Goal: Task Accomplishment & Management: Complete application form

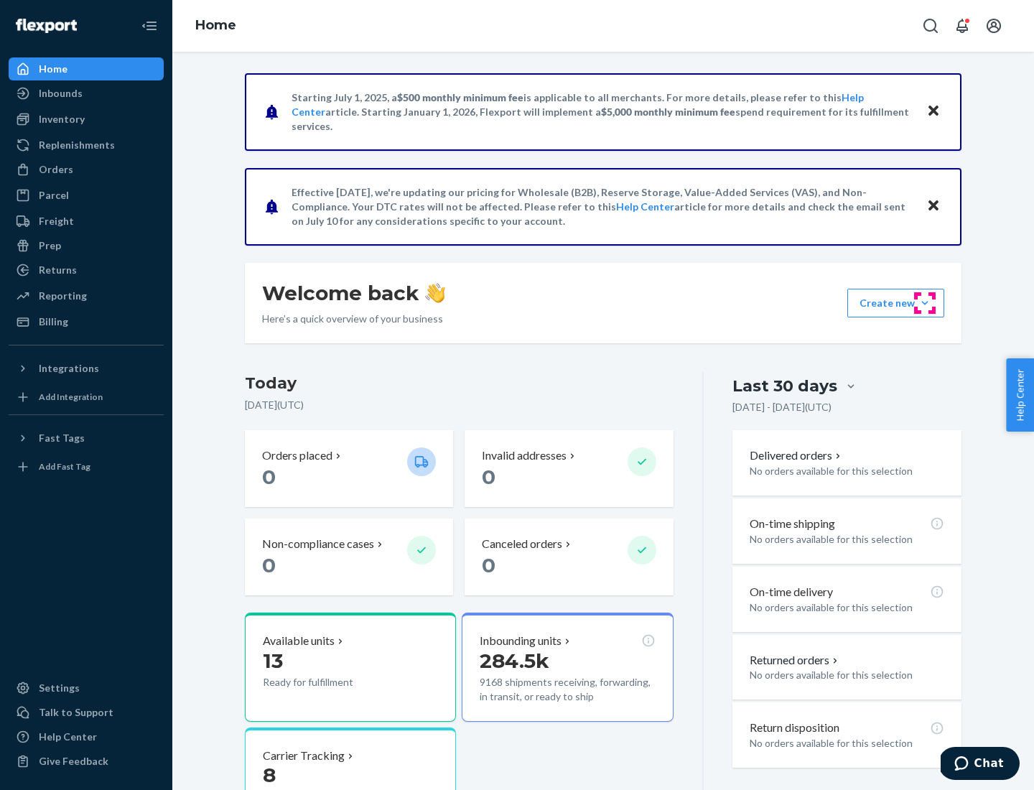
click at [925, 303] on button "Create new Create new inbound Create new order Create new product" at bounding box center [895, 303] width 97 height 29
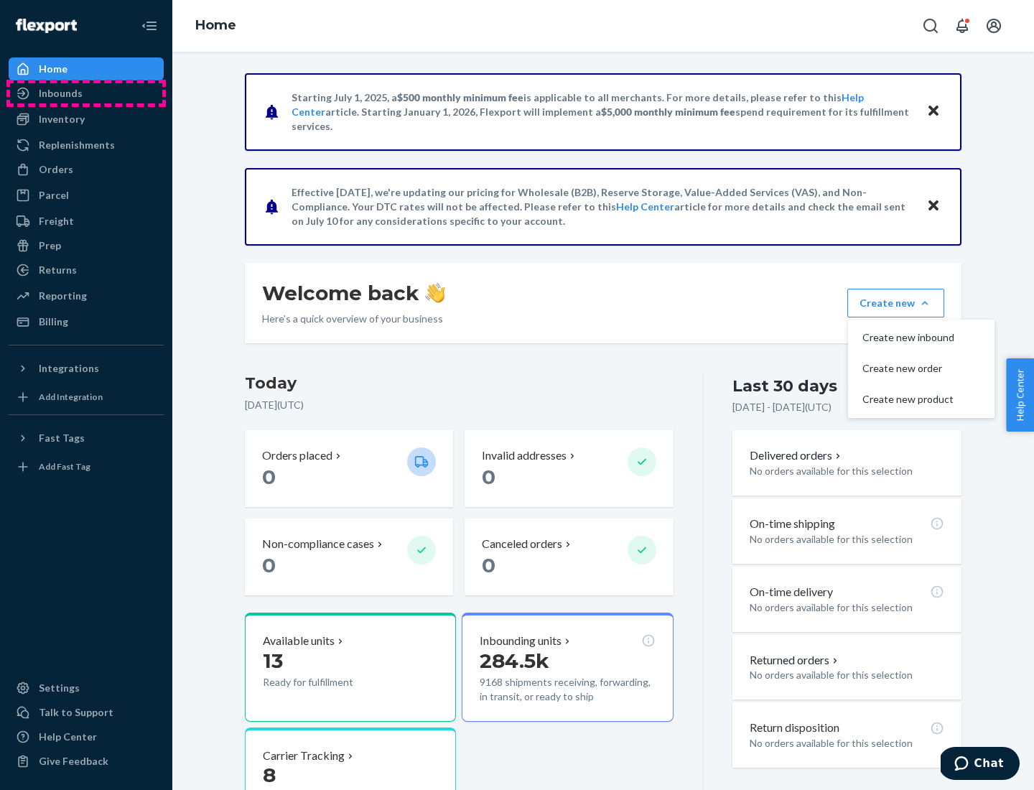
click at [86, 93] on div "Inbounds" at bounding box center [86, 93] width 152 height 20
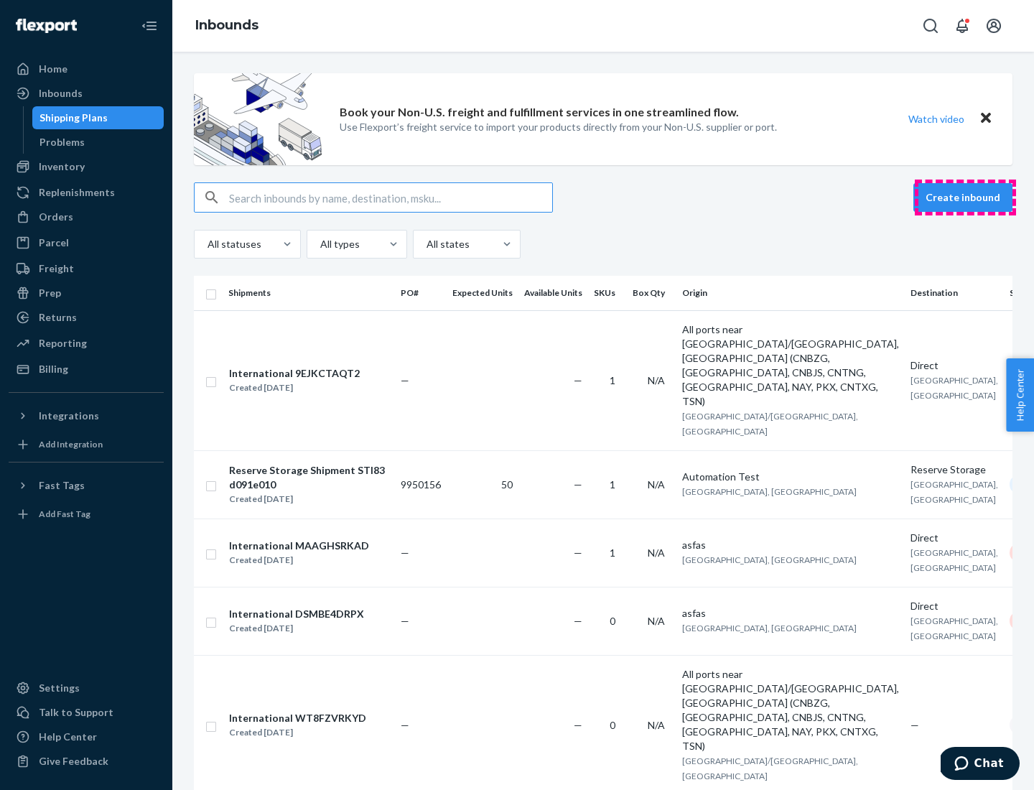
click at [965, 197] on button "Create inbound" at bounding box center [962, 197] width 99 height 29
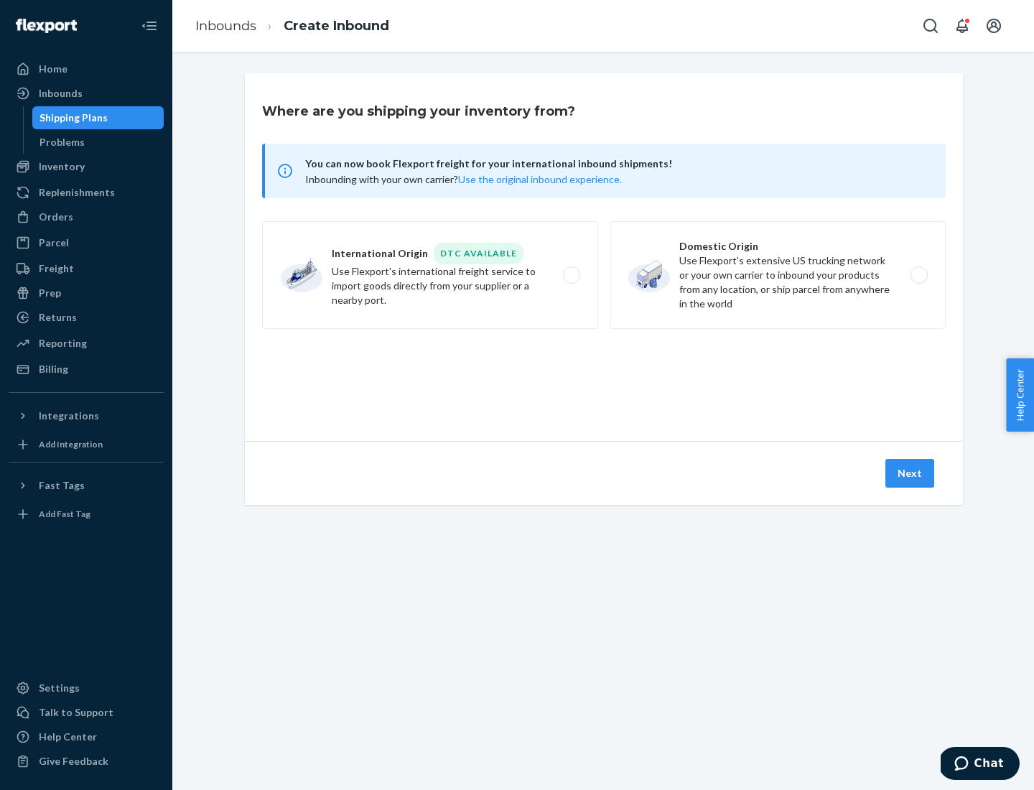
click at [777, 275] on label "Domestic Origin Use Flexport’s extensive US trucking network or your own carrie…" at bounding box center [777, 275] width 336 height 108
click at [918, 275] on input "Domestic Origin Use Flexport’s extensive US trucking network or your own carrie…" at bounding box center [922, 275] width 9 height 9
radio input "true"
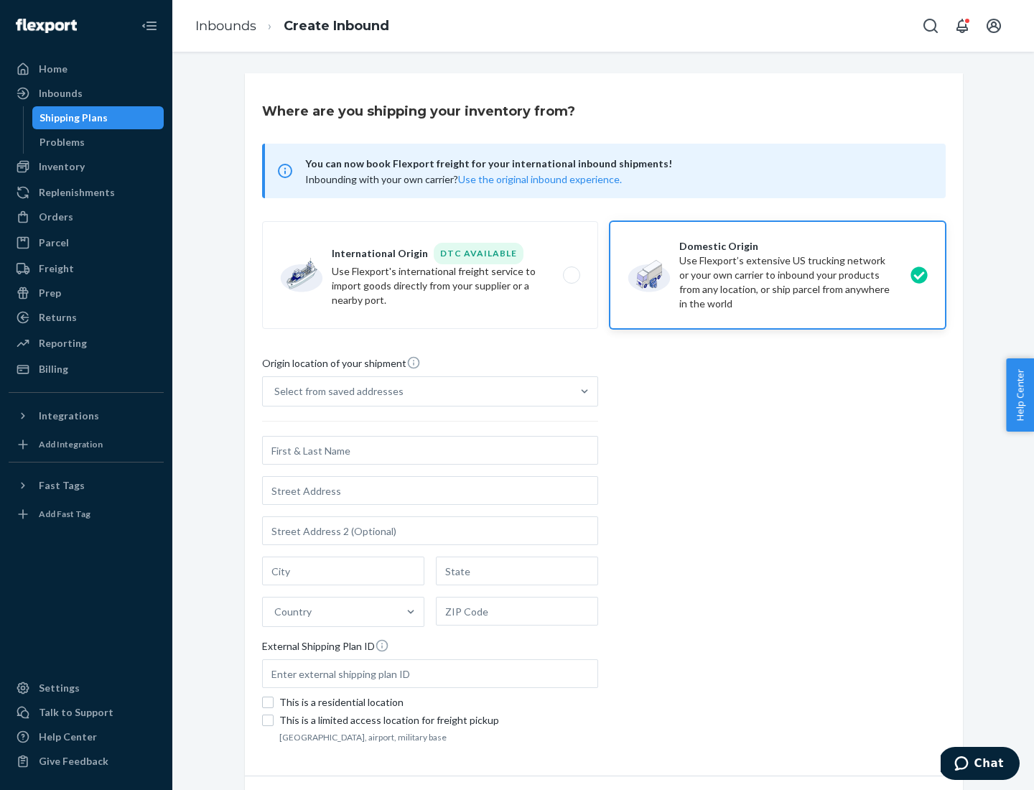
click at [335, 391] on div "Select from saved addresses" at bounding box center [338, 391] width 129 height 14
click at [276, 391] on input "Select from saved addresses" at bounding box center [274, 391] width 1 height 14
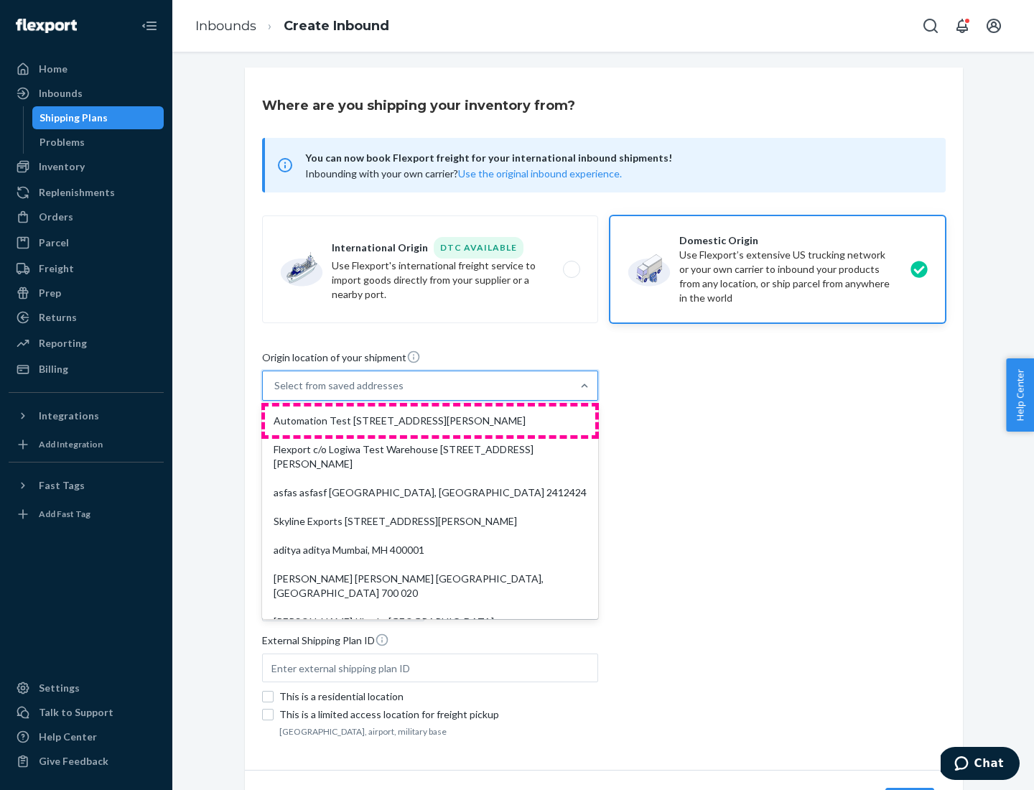
click at [430, 421] on div "Automation Test [STREET_ADDRESS][PERSON_NAME]" at bounding box center [430, 420] width 330 height 29
click at [276, 393] on input "option Automation Test [STREET_ADDRESS][PERSON_NAME]. 9 results available. Use …" at bounding box center [274, 385] width 1 height 14
type input "Automation Test"
type input "9th Floor"
type input "[GEOGRAPHIC_DATA]"
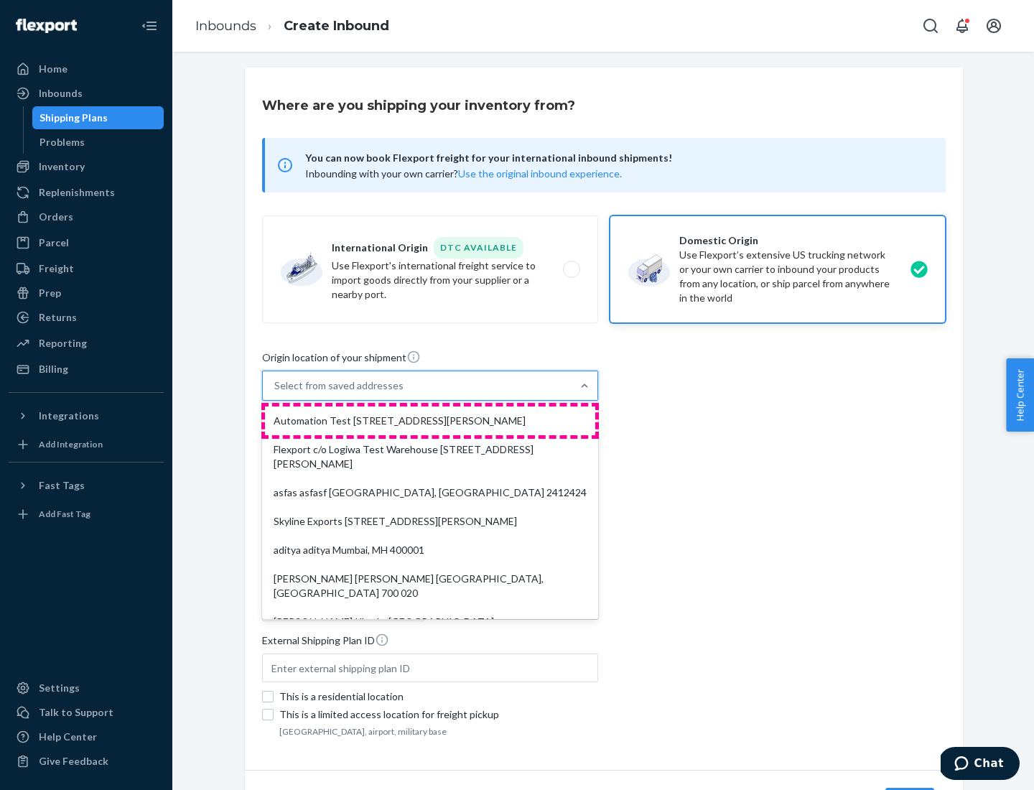
type input "CA"
type input "94104"
type input "[STREET_ADDRESS][PERSON_NAME]"
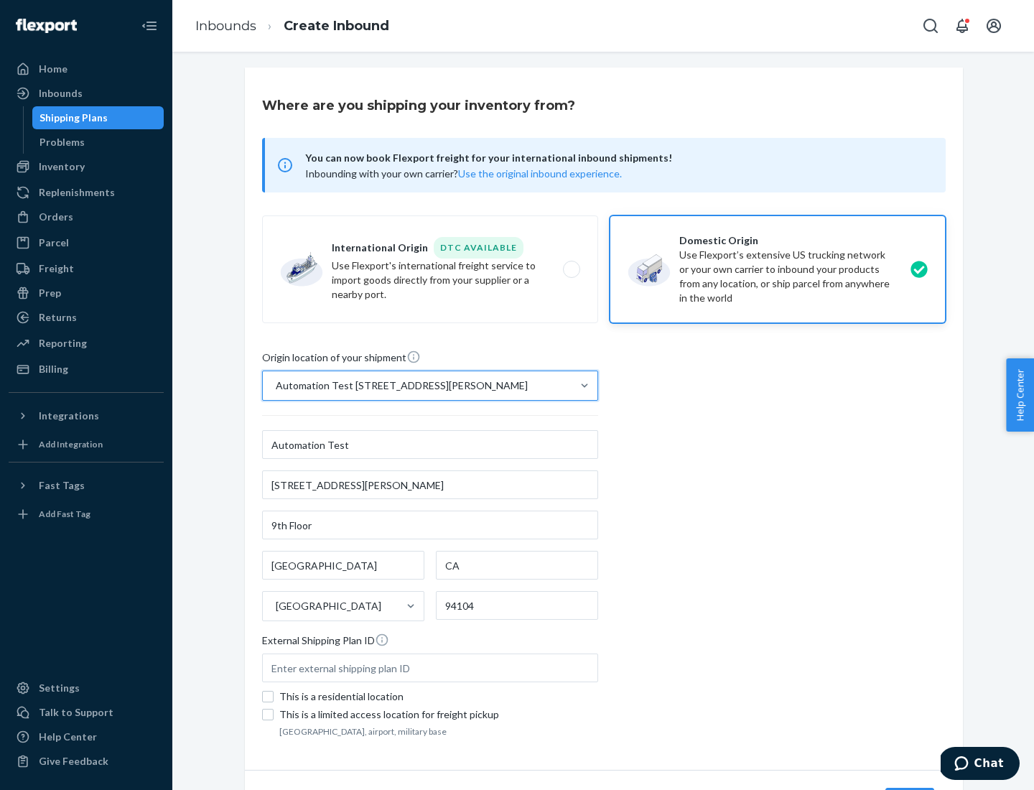
scroll to position [84, 0]
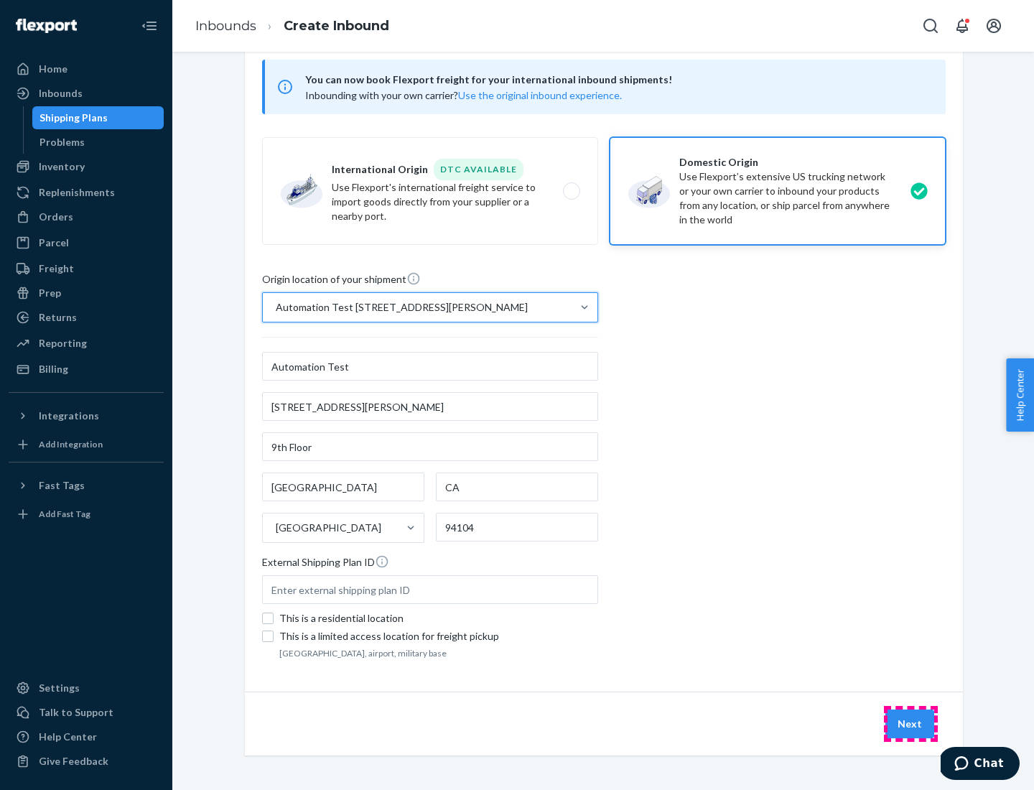
click at [910, 724] on button "Next" at bounding box center [909, 723] width 49 height 29
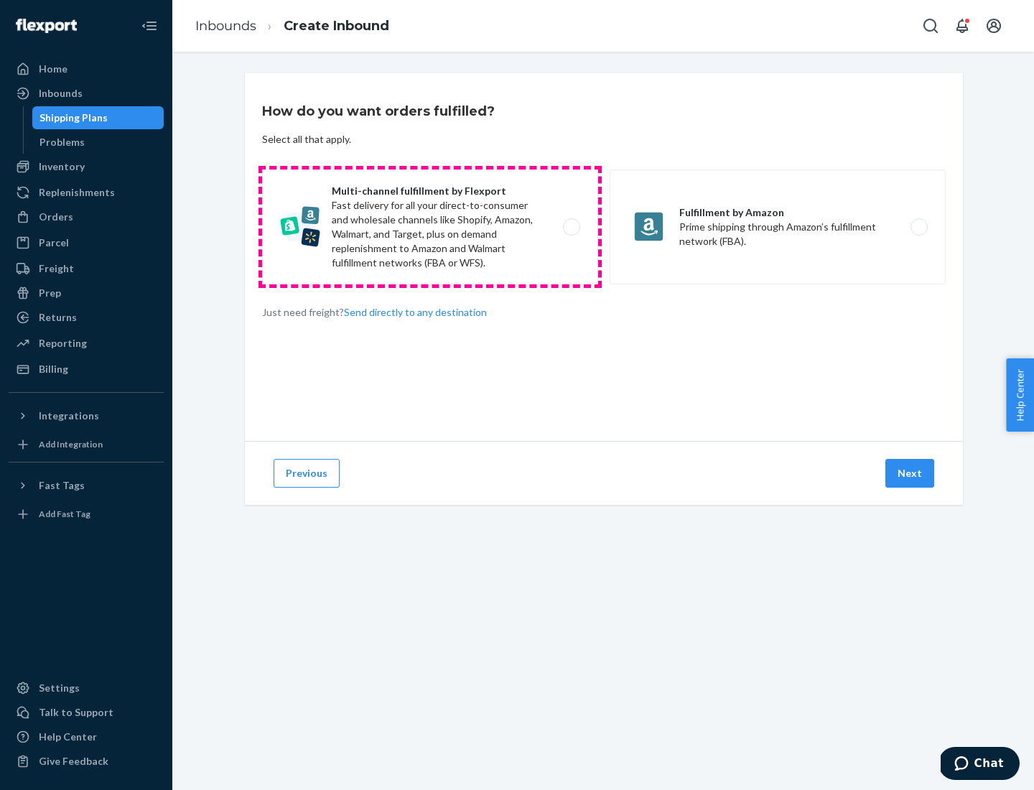
click at [430, 227] on label "Multi-channel fulfillment by Flexport Fast delivery for all your direct-to-cons…" at bounding box center [430, 226] width 336 height 115
click at [571, 227] on input "Multi-channel fulfillment by Flexport Fast delivery for all your direct-to-cons…" at bounding box center [575, 227] width 9 height 9
radio input "true"
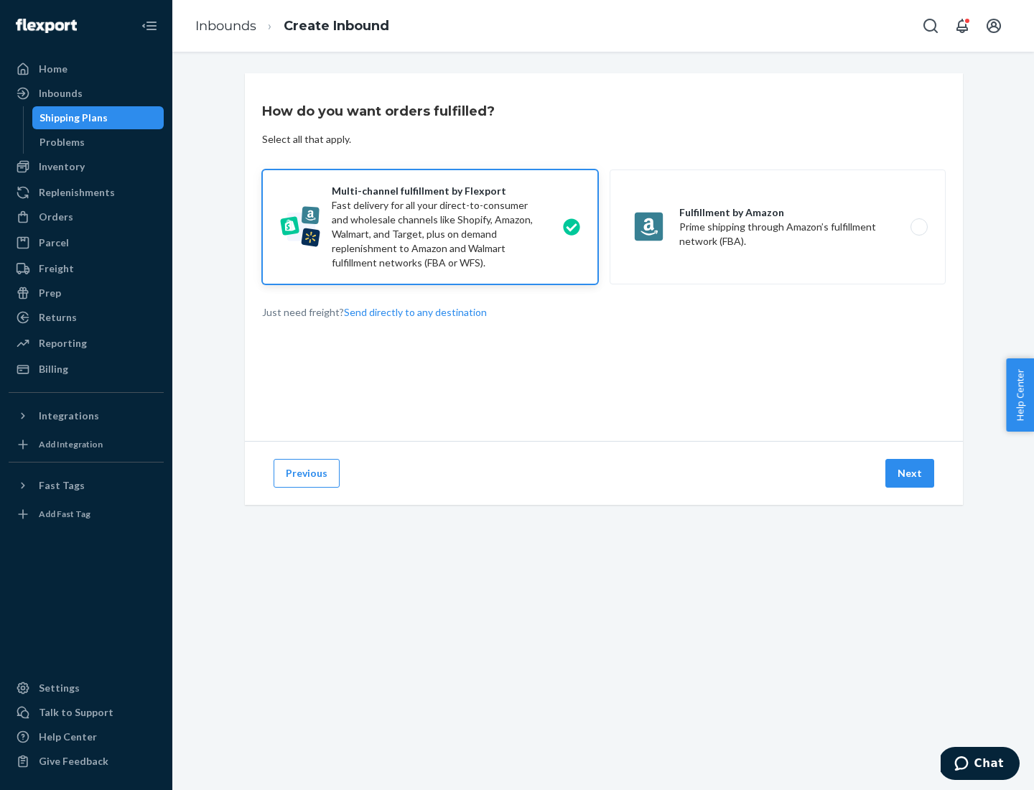
click at [910, 473] on button "Next" at bounding box center [909, 473] width 49 height 29
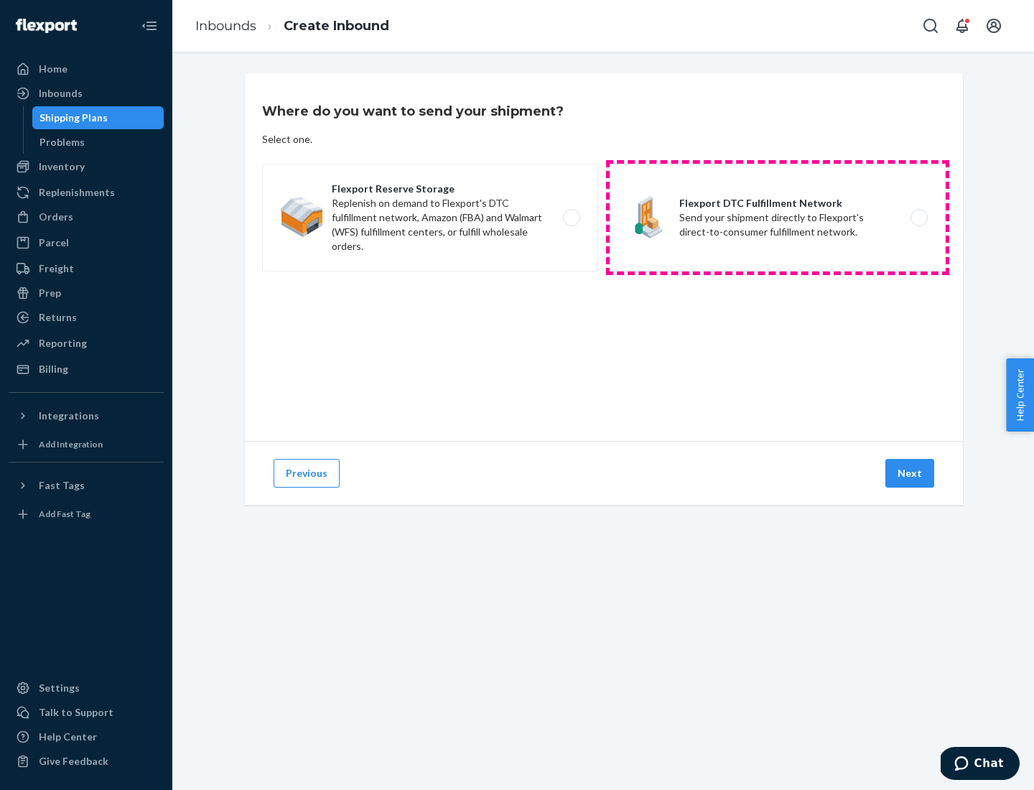
click at [777, 217] on label "Flexport DTC Fulfillment Network Send your shipment directly to Flexport's dire…" at bounding box center [777, 218] width 336 height 108
click at [918, 217] on input "Flexport DTC Fulfillment Network Send your shipment directly to Flexport's dire…" at bounding box center [922, 217] width 9 height 9
radio input "true"
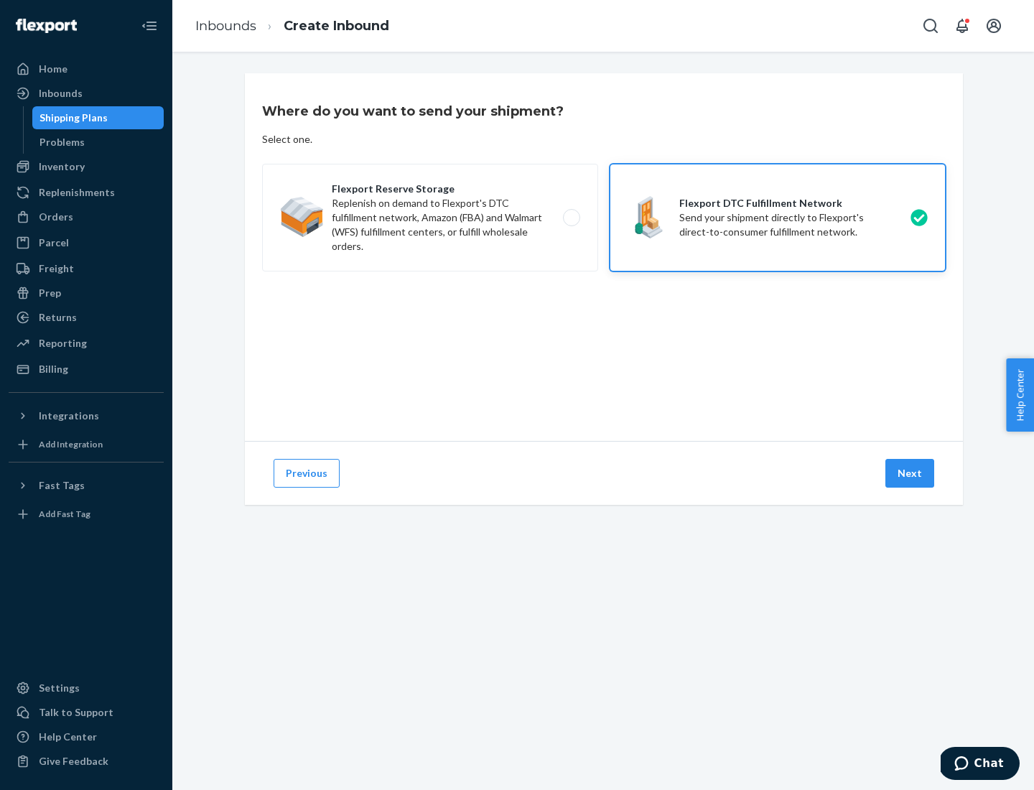
click at [910, 473] on button "Next" at bounding box center [909, 473] width 49 height 29
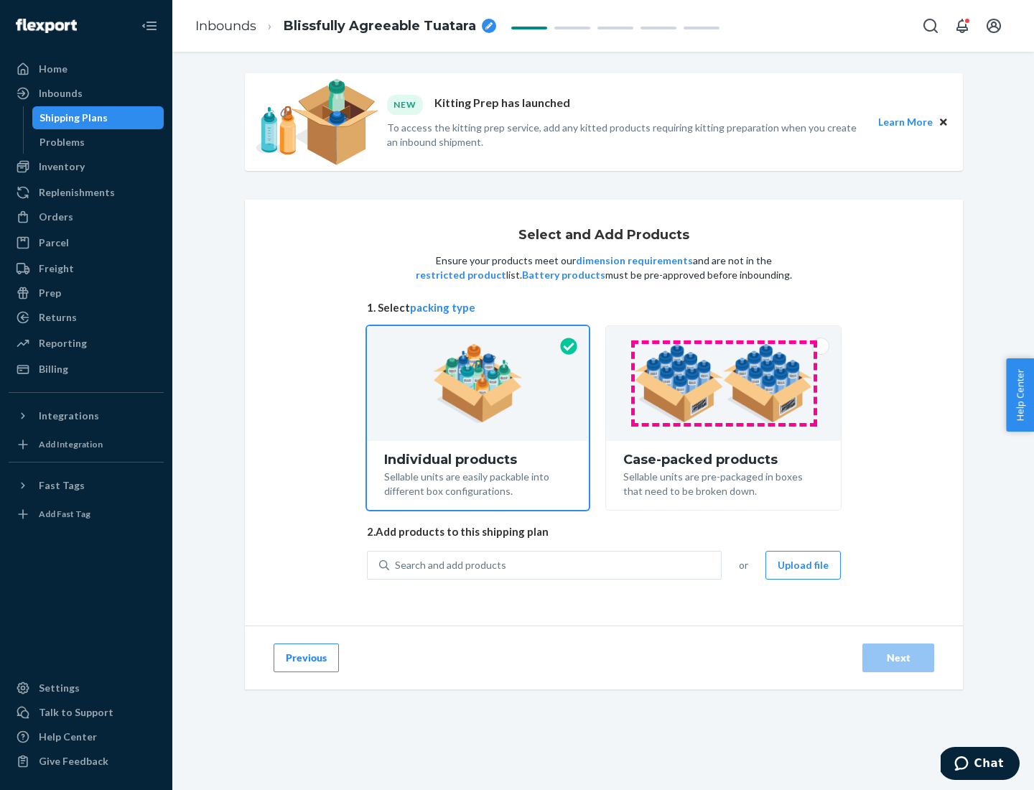
click at [724, 383] on img at bounding box center [723, 383] width 179 height 79
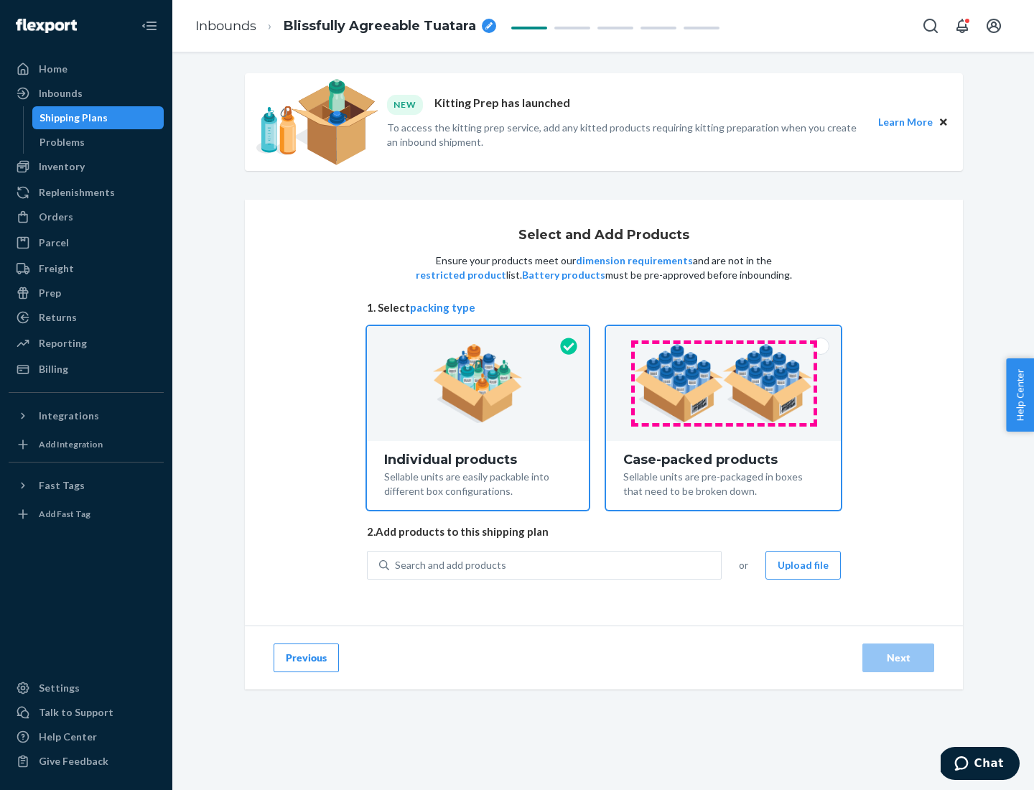
click at [724, 335] on input "Case-packed products Sellable units are pre-packaged in boxes that need to be b…" at bounding box center [723, 330] width 9 height 9
radio input "true"
radio input "false"
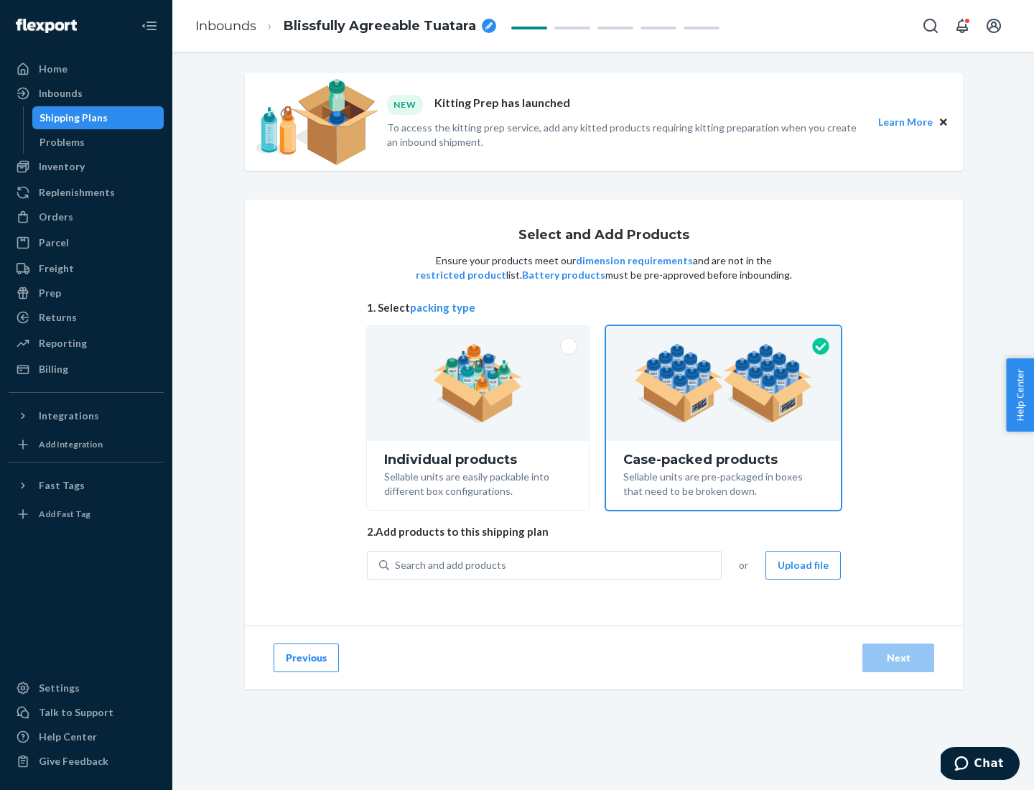
click at [556, 564] on div "Search and add products" at bounding box center [555, 565] width 332 height 26
click at [396, 564] on input "Search and add products" at bounding box center [395, 565] width 1 height 14
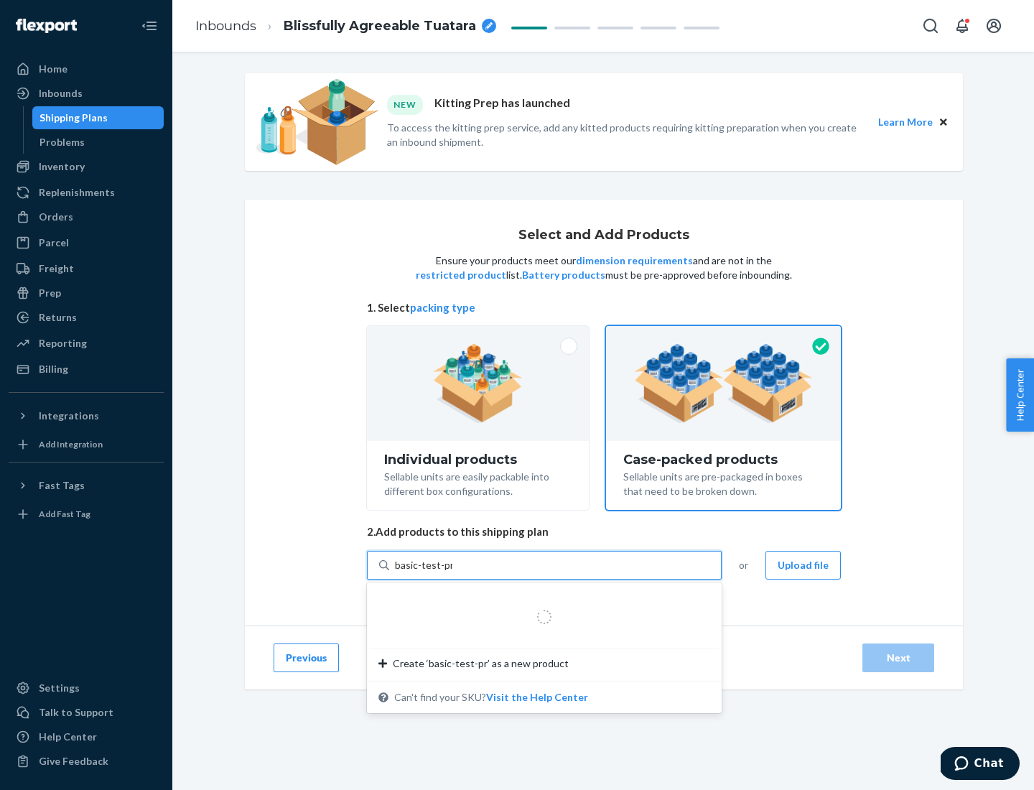
type input "basic-test-product-1"
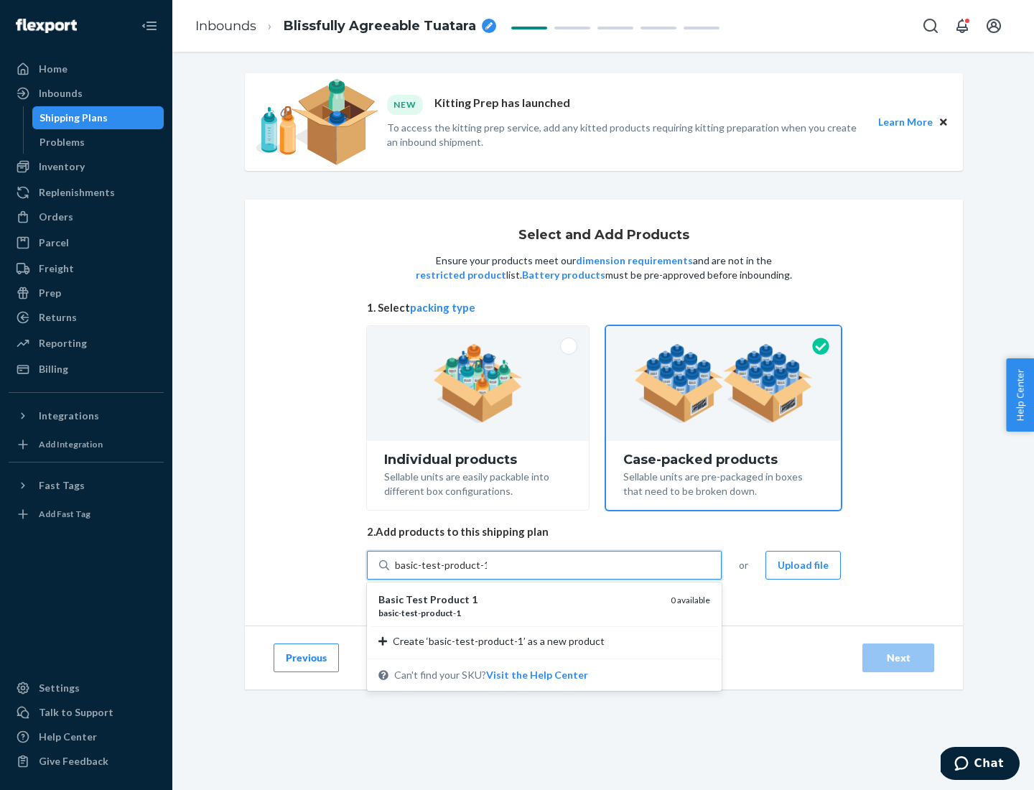
click at [519, 612] on div "basic - test - product - 1" at bounding box center [518, 613] width 281 height 12
click at [487, 572] on input "basic-test-product-1" at bounding box center [441, 565] width 92 height 14
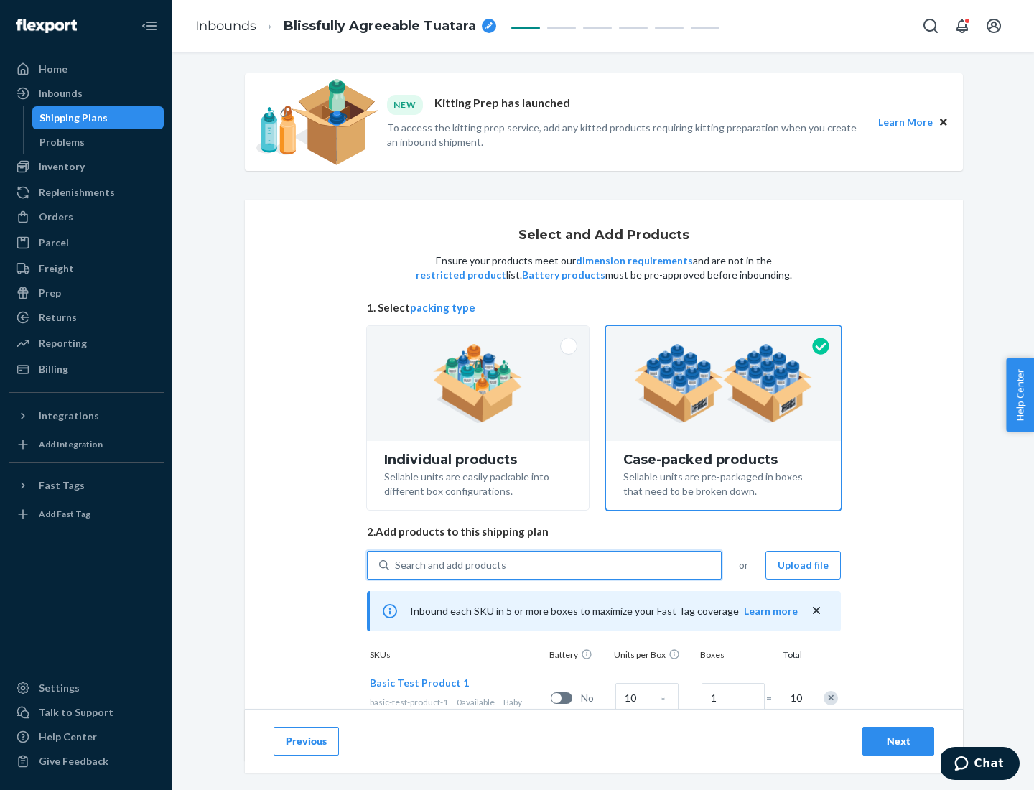
scroll to position [52, 0]
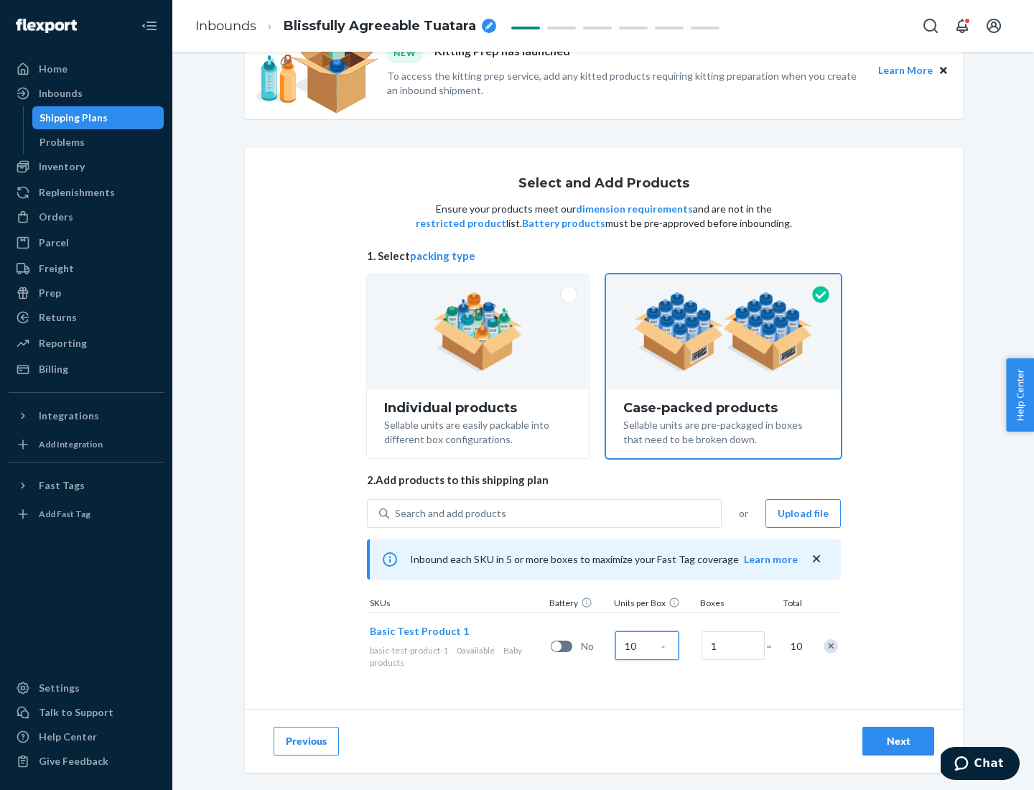
type input "10"
type input "7"
click at [898, 741] on div "Next" at bounding box center [897, 741] width 47 height 14
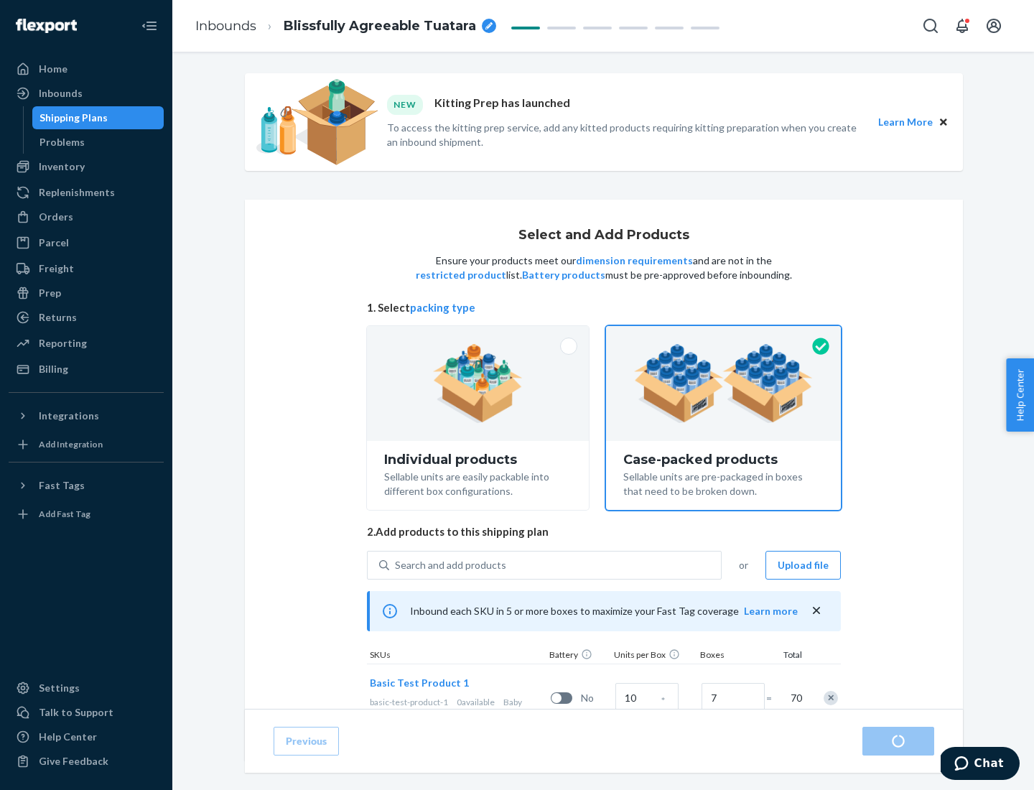
radio input "true"
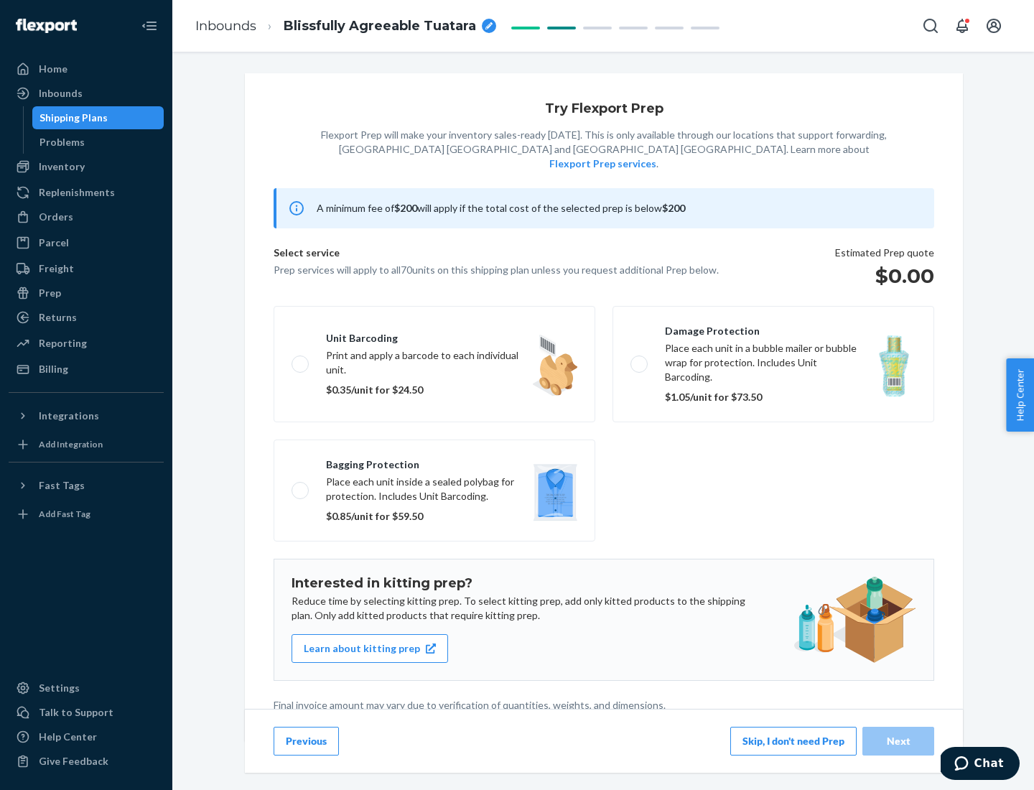
scroll to position [4, 0]
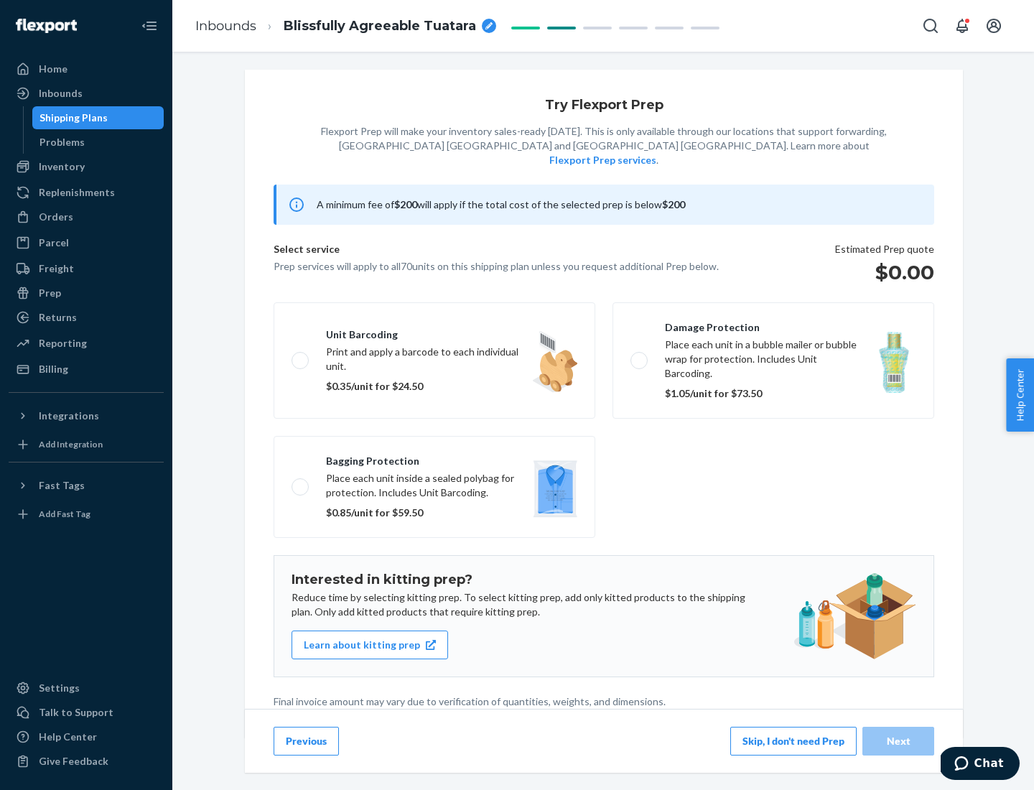
click at [434, 457] on label "Bagging protection Place each unit inside a sealed polybag for protection. Incl…" at bounding box center [434, 487] width 322 height 102
click at [301, 482] on input "Bagging protection Place each unit inside a sealed polybag for protection. Incl…" at bounding box center [295, 486] width 9 height 9
checkbox input "true"
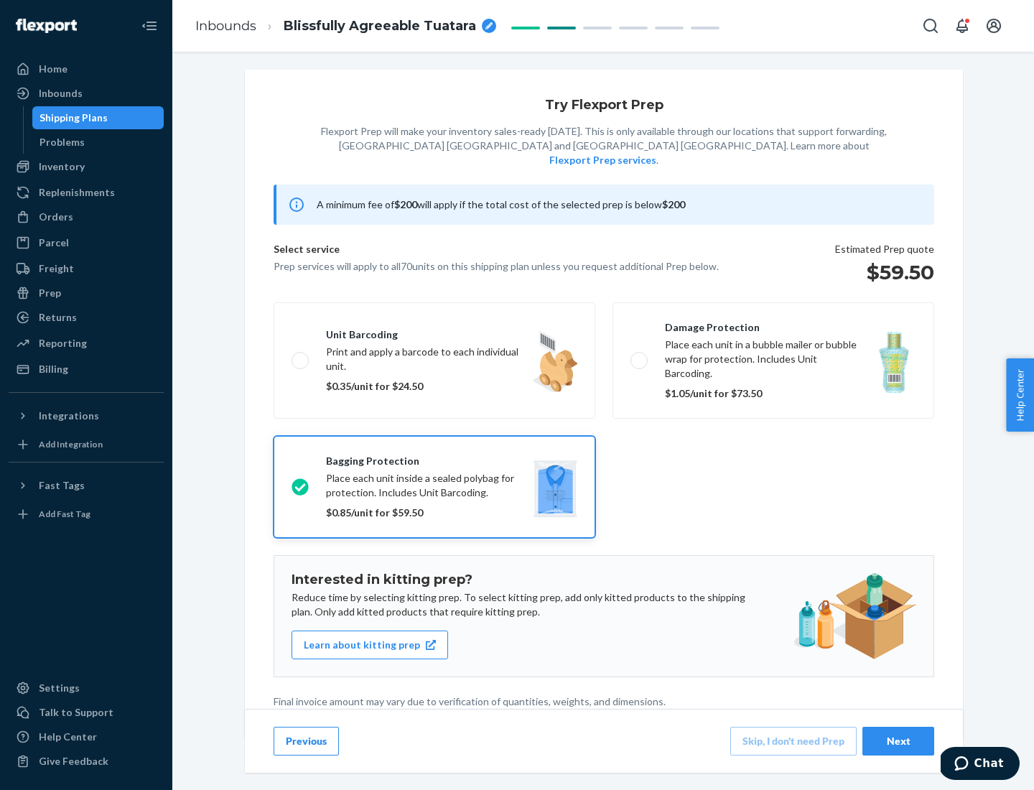
click at [898, 740] on div "Next" at bounding box center [897, 741] width 47 height 14
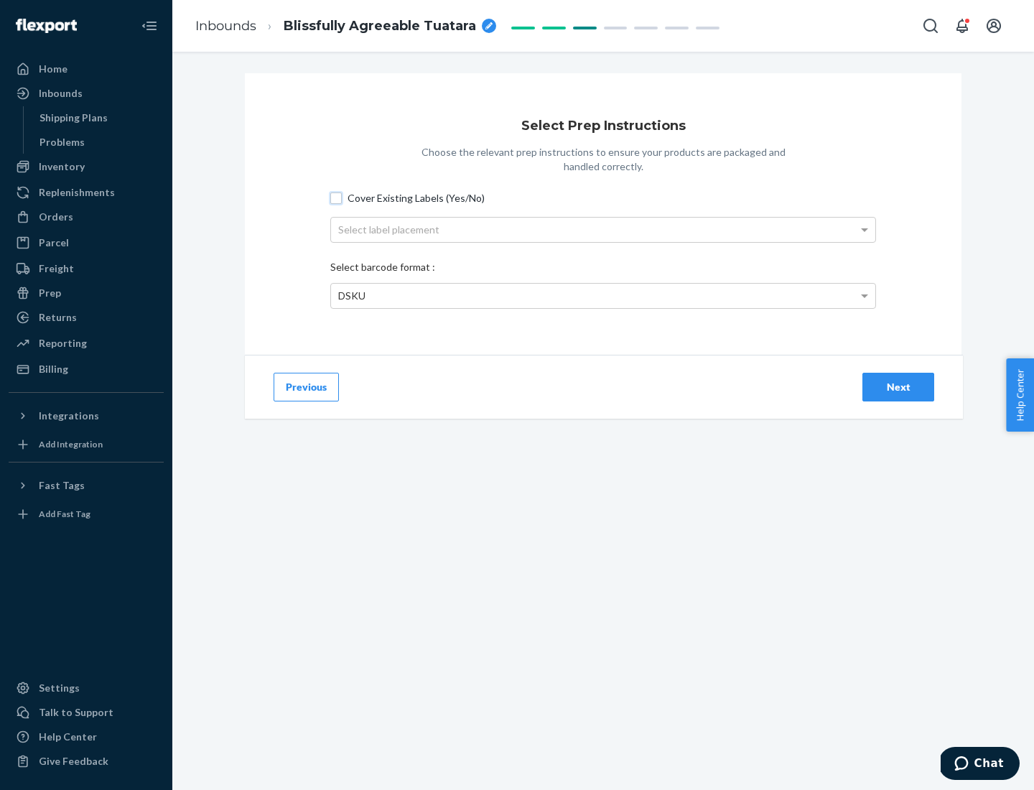
click at [336, 197] on input "Cover Existing Labels (Yes/No)" at bounding box center [335, 197] width 11 height 11
checkbox input "true"
click at [603, 229] on div "Select label placement" at bounding box center [603, 229] width 544 height 24
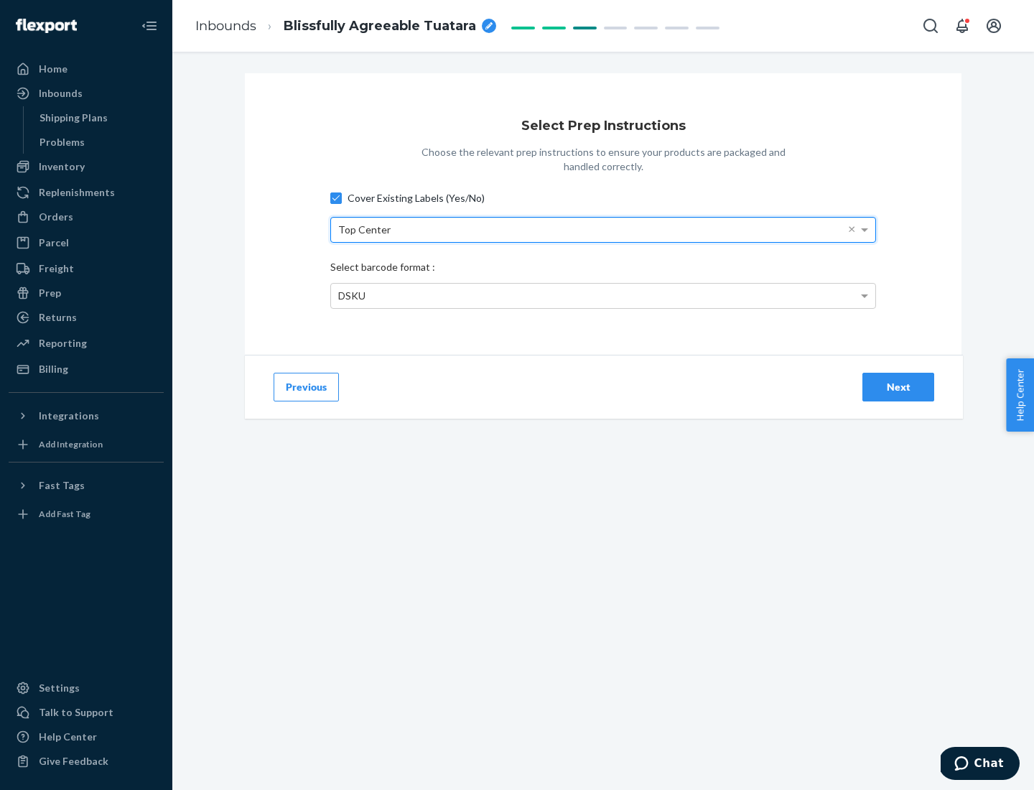
click at [603, 295] on div "DSKU" at bounding box center [603, 296] width 544 height 24
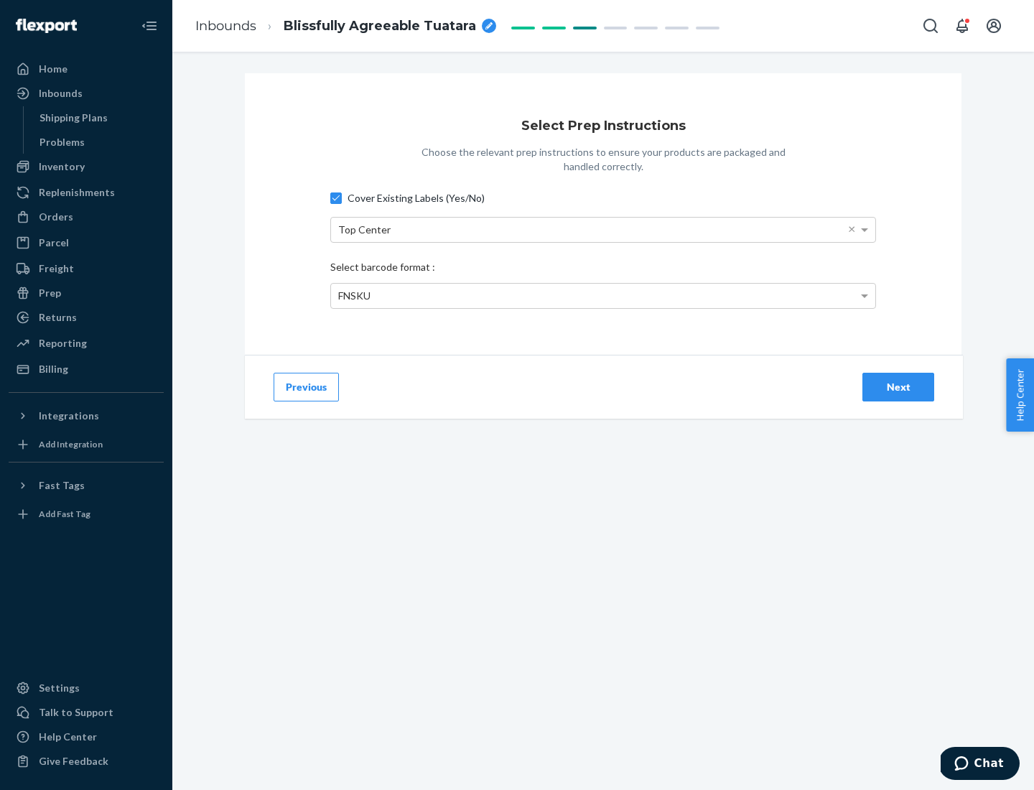
click at [898, 386] on div "Next" at bounding box center [897, 387] width 47 height 14
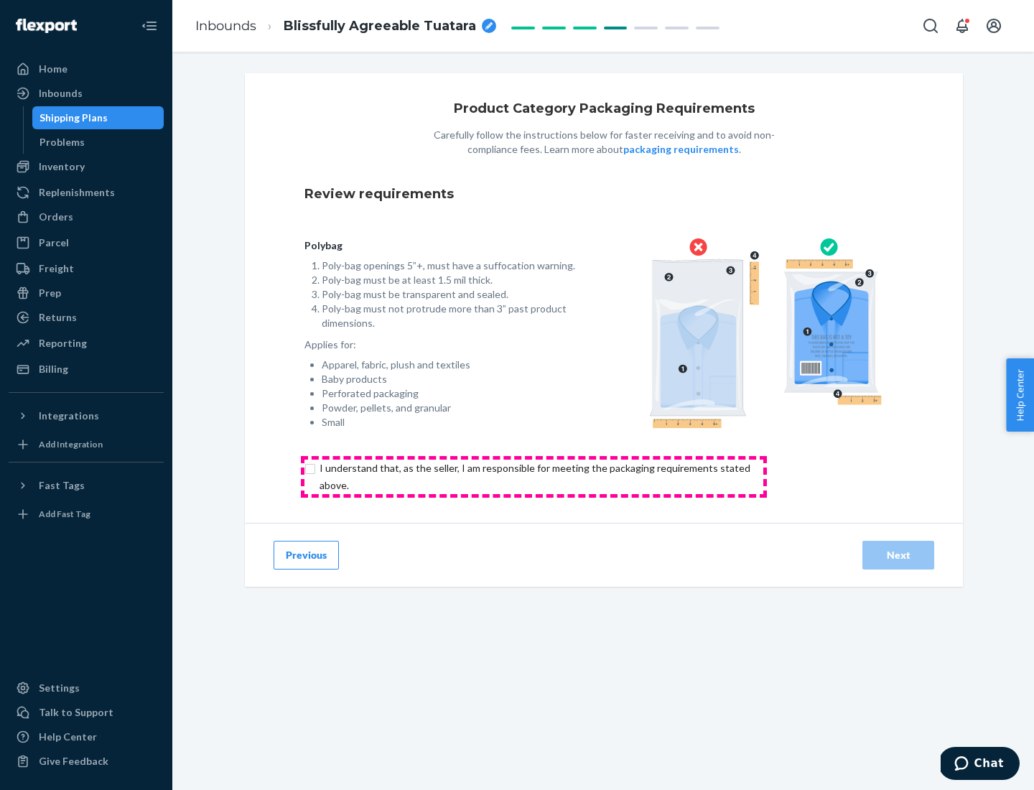
click at [533, 476] on input "checkbox" at bounding box center [542, 476] width 477 height 34
checkbox input "true"
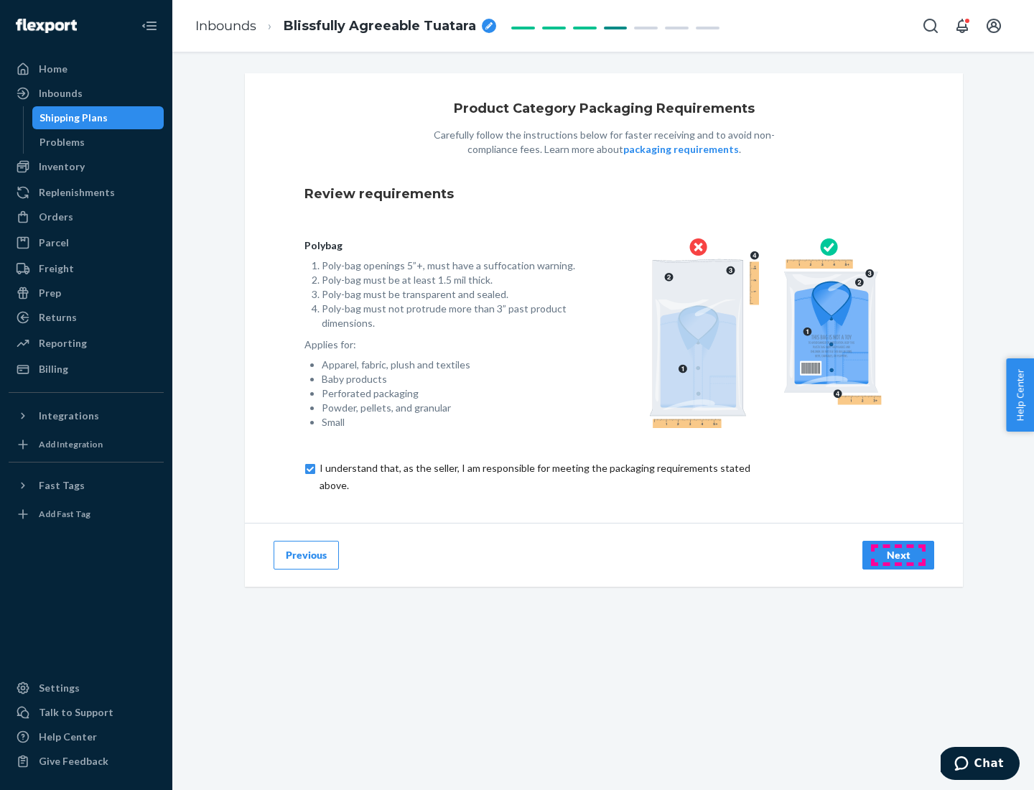
click at [898, 554] on div "Next" at bounding box center [897, 555] width 47 height 14
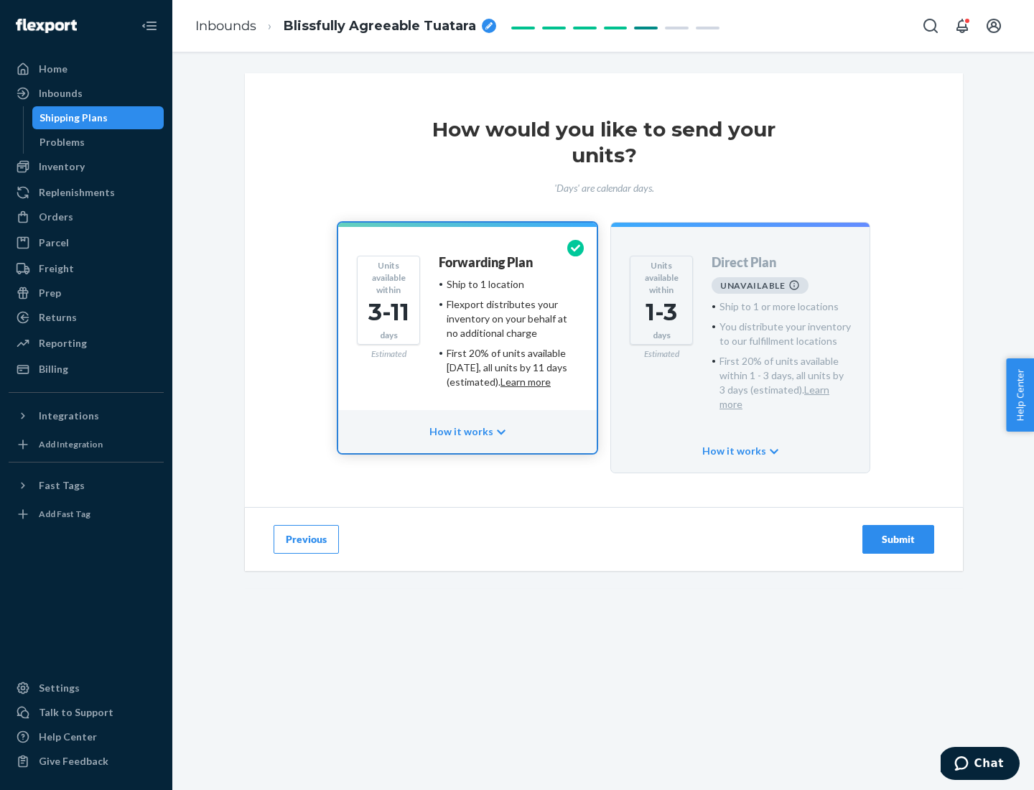
click at [487, 262] on h4 "Forwarding Plan" at bounding box center [486, 263] width 94 height 14
click at [898, 532] on div "Submit" at bounding box center [897, 539] width 47 height 14
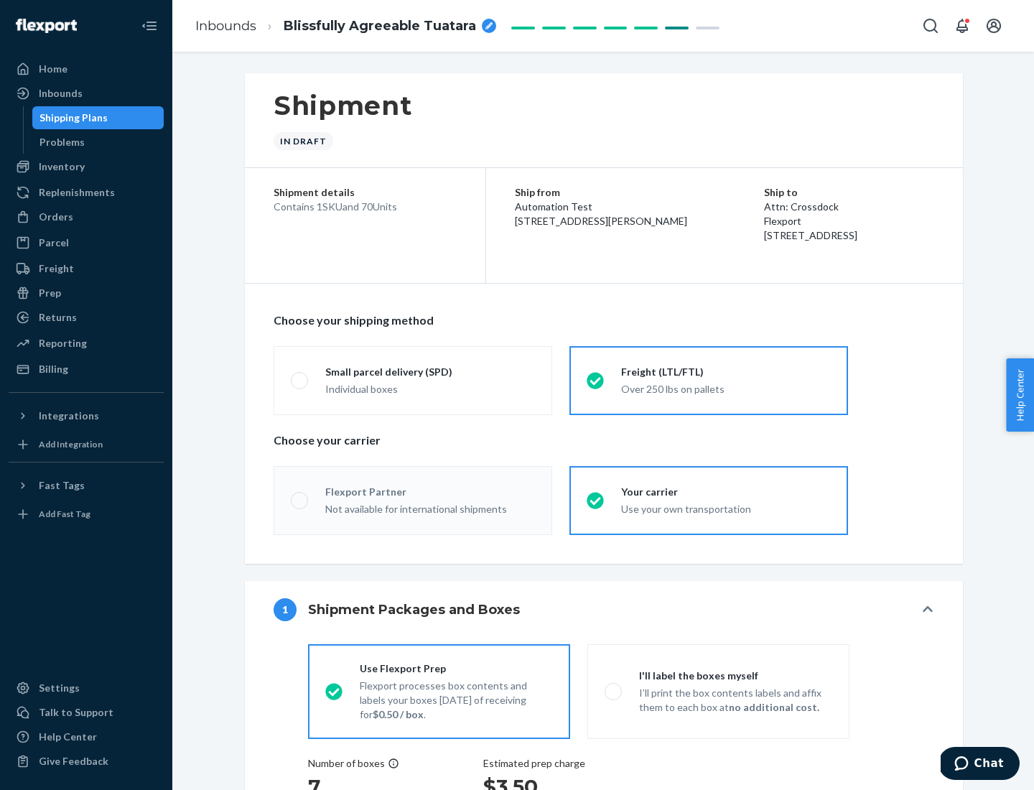
radio input "true"
radio input "false"
radio input "true"
radio input "false"
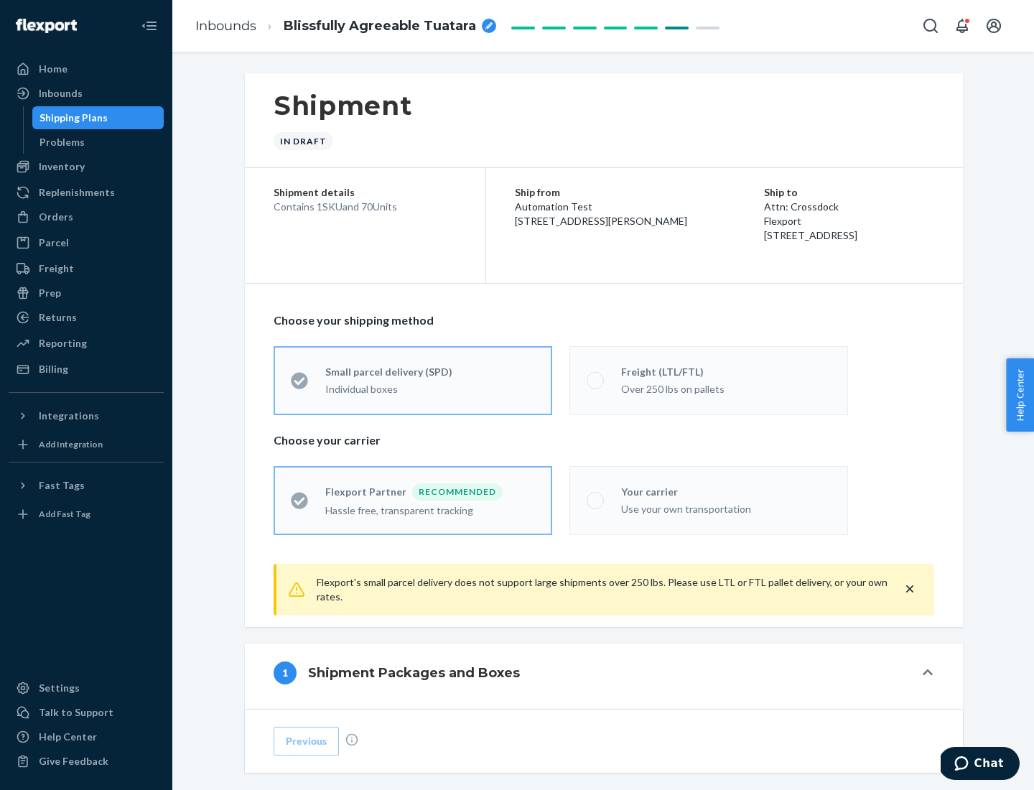
click at [708, 380] on div "Over 250 lbs on pallets" at bounding box center [726, 387] width 210 height 17
click at [596, 380] on input "Freight (LTL/FTL) Over 250 lbs on pallets" at bounding box center [590, 379] width 9 height 9
radio input "true"
radio input "false"
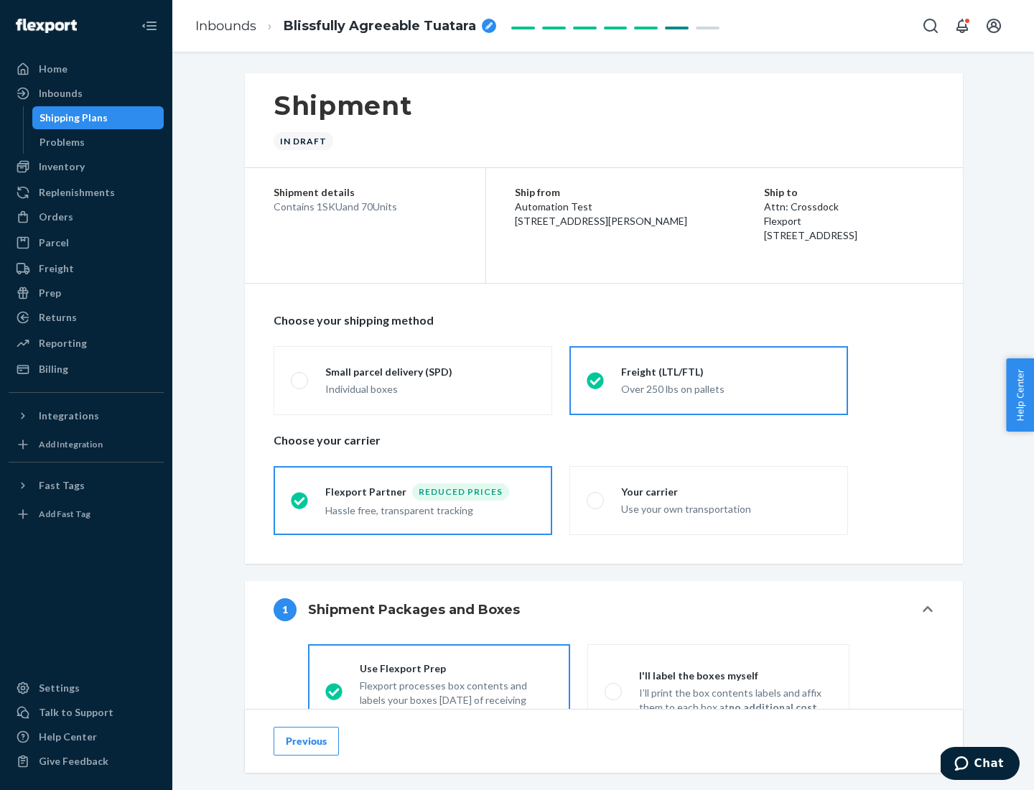
scroll to position [80, 0]
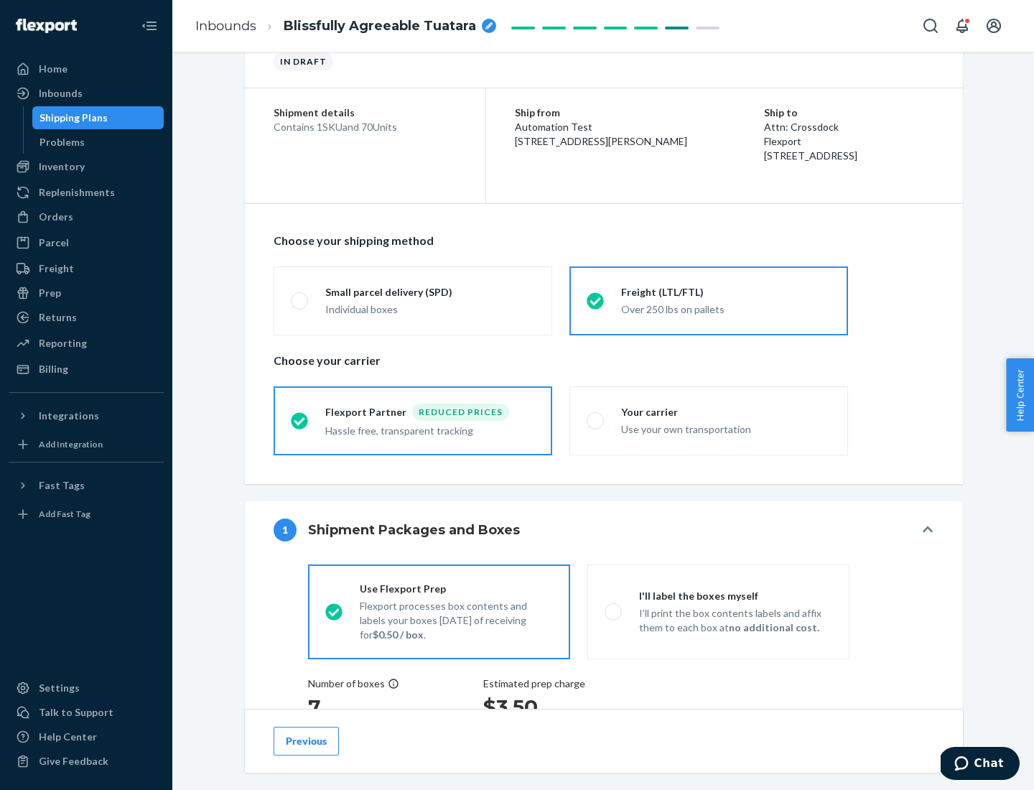
click at [413, 421] on div "Hassle free, transparent tracking" at bounding box center [430, 429] width 210 height 17
click at [300, 420] on input "Flexport Partner Reduced prices Hassle free, transparent tracking" at bounding box center [295, 420] width 9 height 9
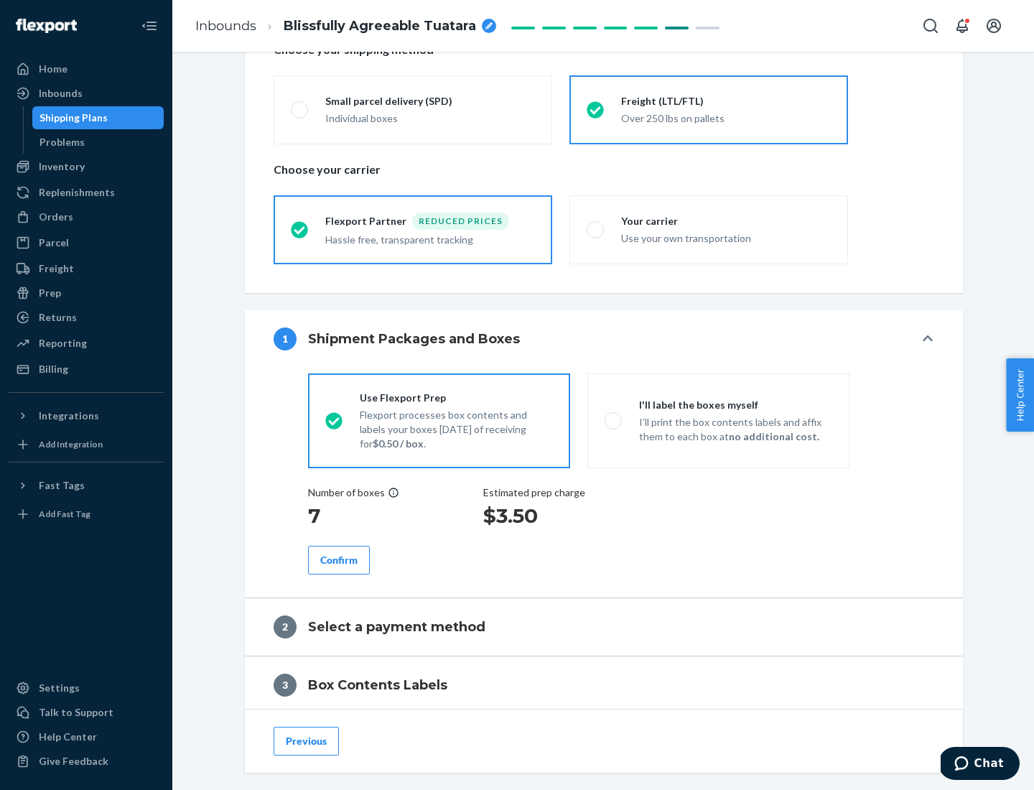
click at [718, 420] on p "I’ll print the box contents labels and affix them to each box at no additional …" at bounding box center [735, 429] width 193 height 29
click at [614, 420] on input "I'll label the boxes myself I’ll print the box contents labels and affix them t…" at bounding box center [608, 420] width 9 height 9
radio input "true"
radio input "false"
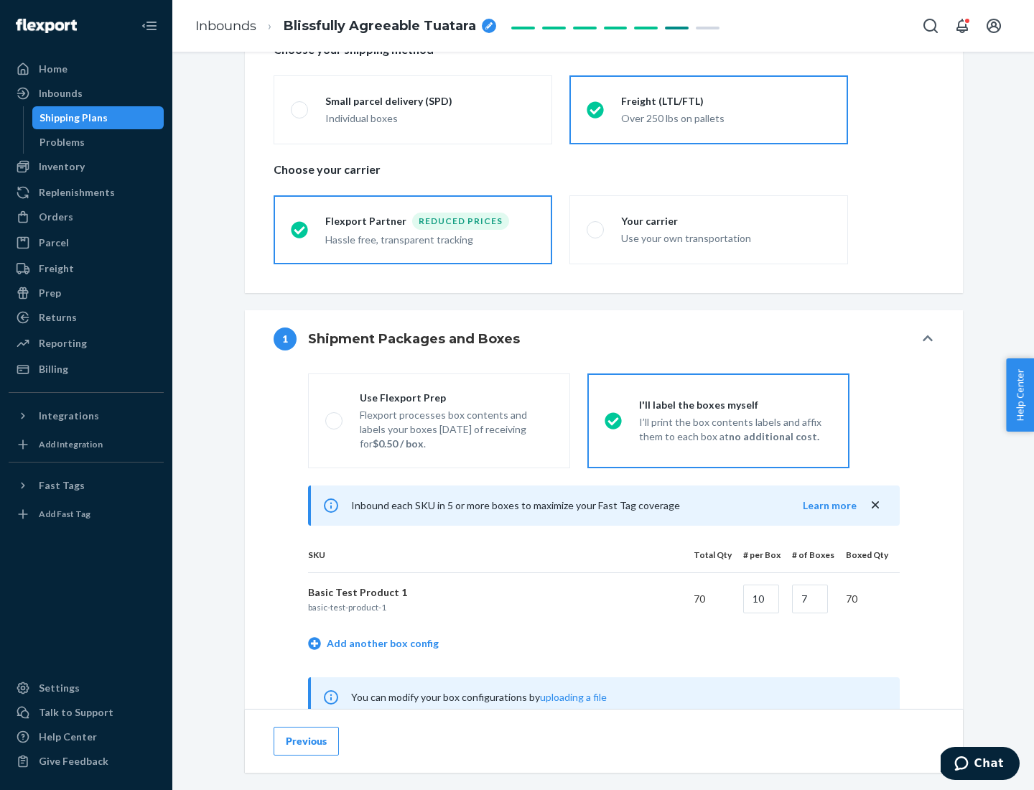
scroll to position [449, 0]
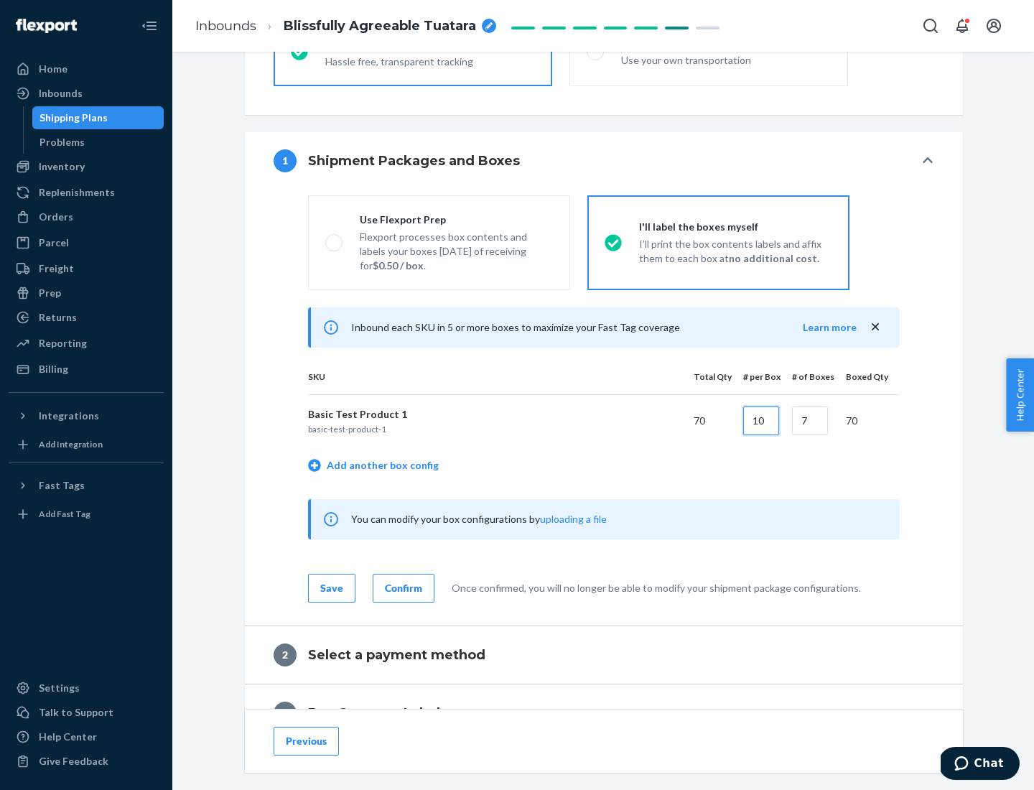
type input "10"
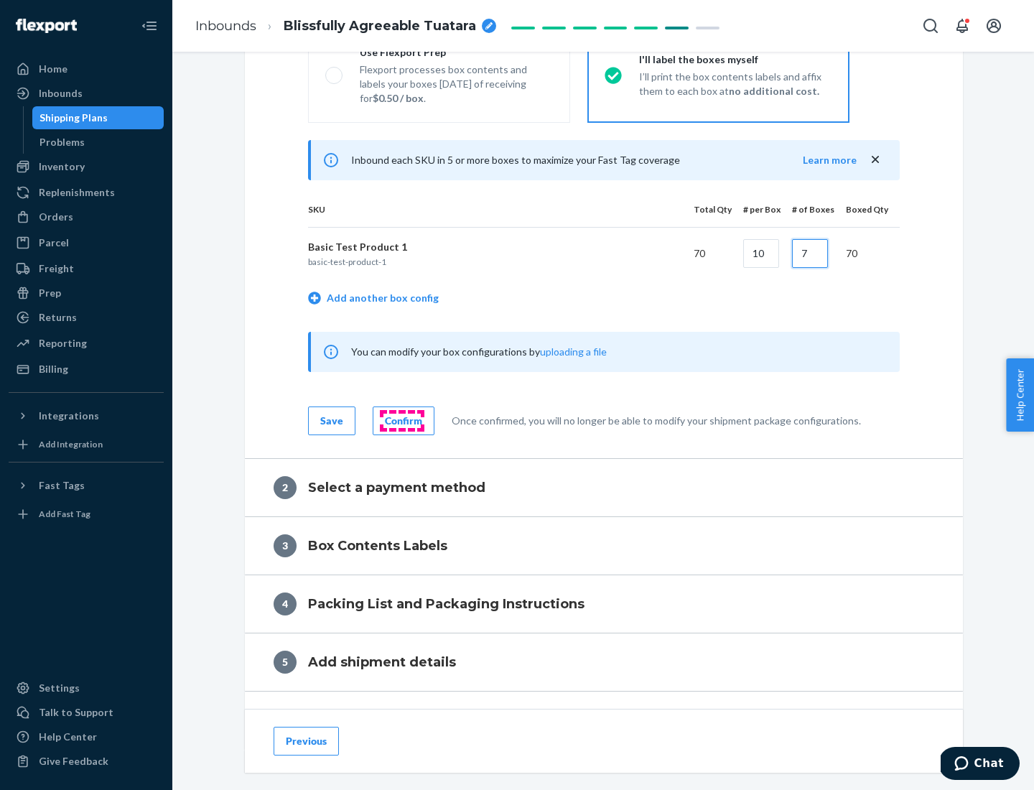
type input "7"
click at [401, 420] on div "Confirm" at bounding box center [403, 420] width 37 height 14
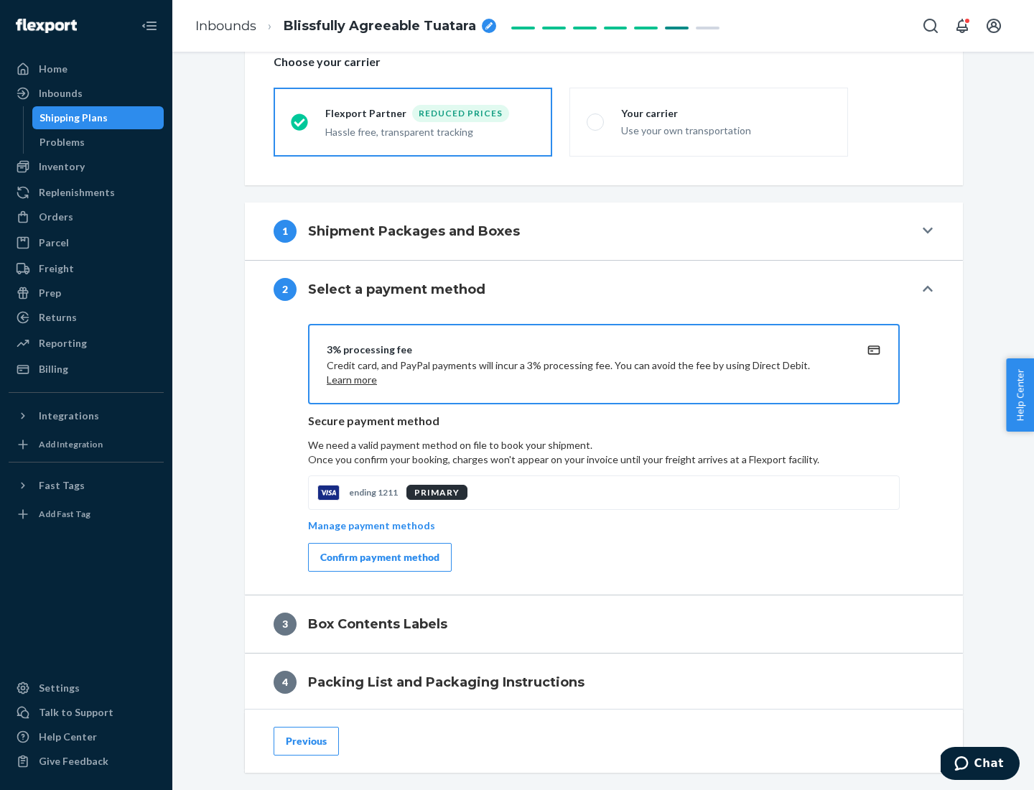
scroll to position [515, 0]
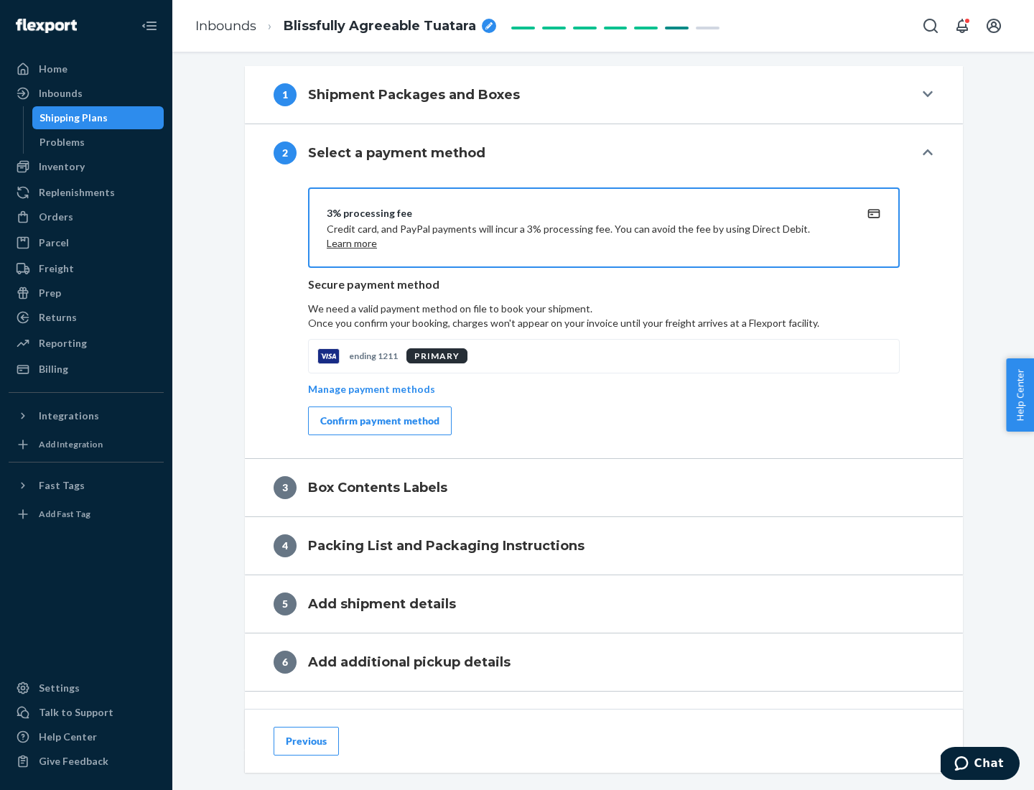
click at [378, 421] on div "Confirm payment method" at bounding box center [379, 420] width 119 height 14
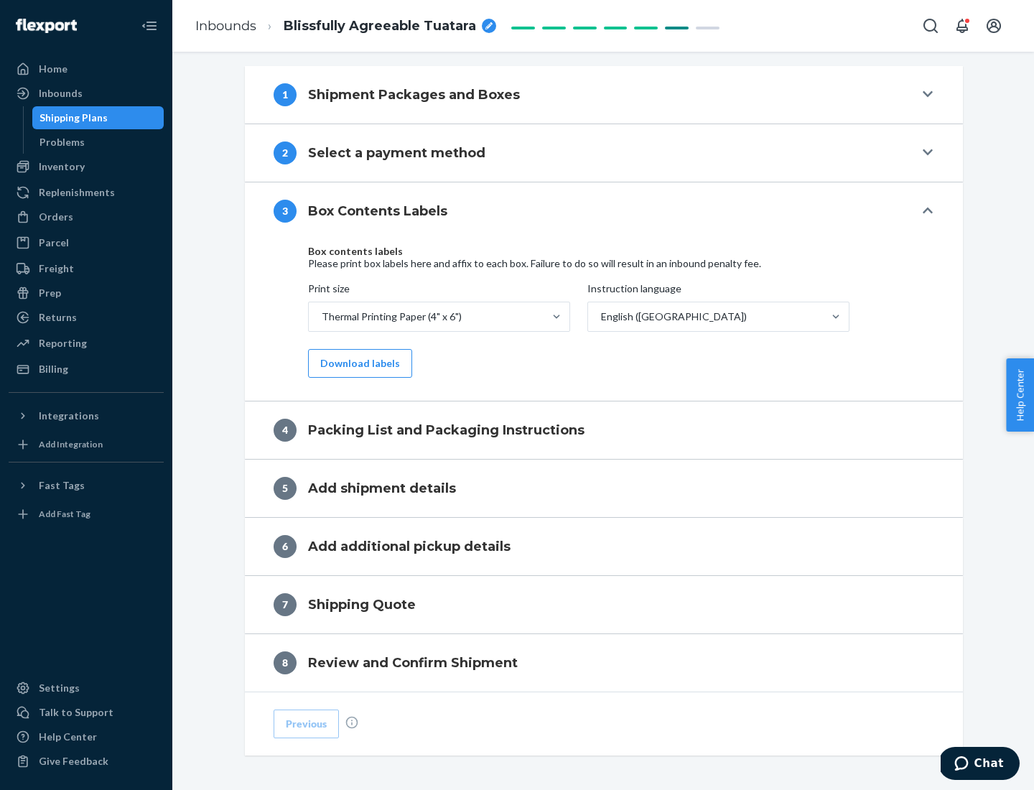
scroll to position [457, 0]
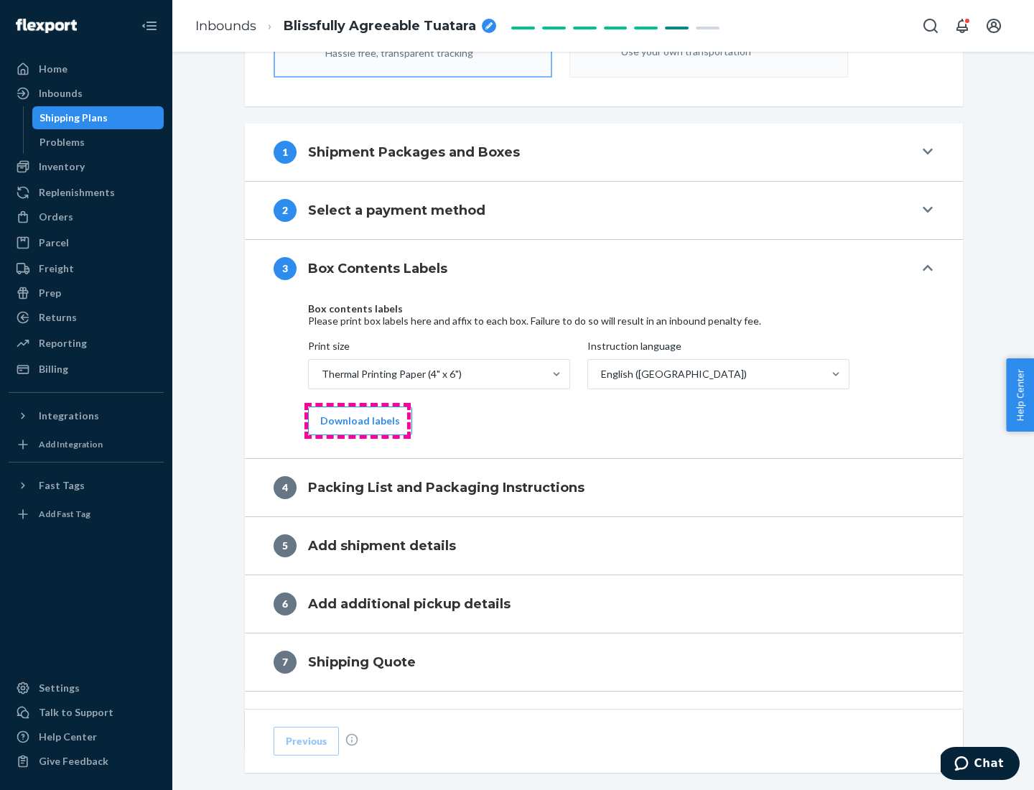
click at [357, 421] on button "Download labels" at bounding box center [360, 420] width 104 height 29
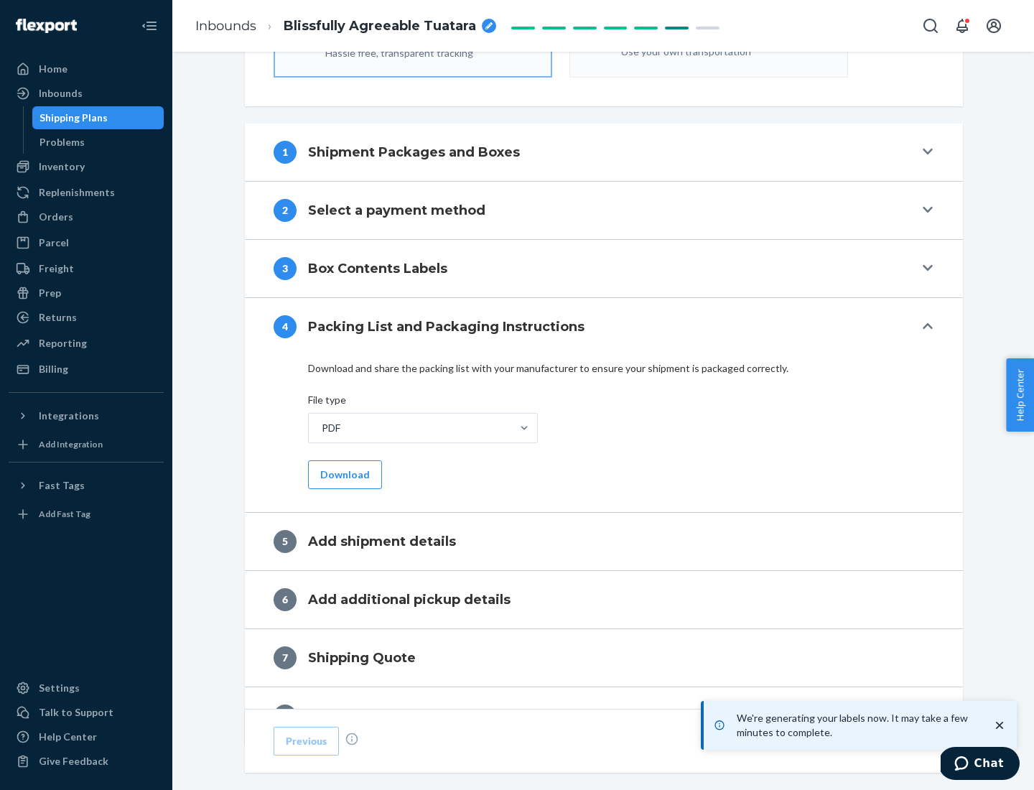
scroll to position [511, 0]
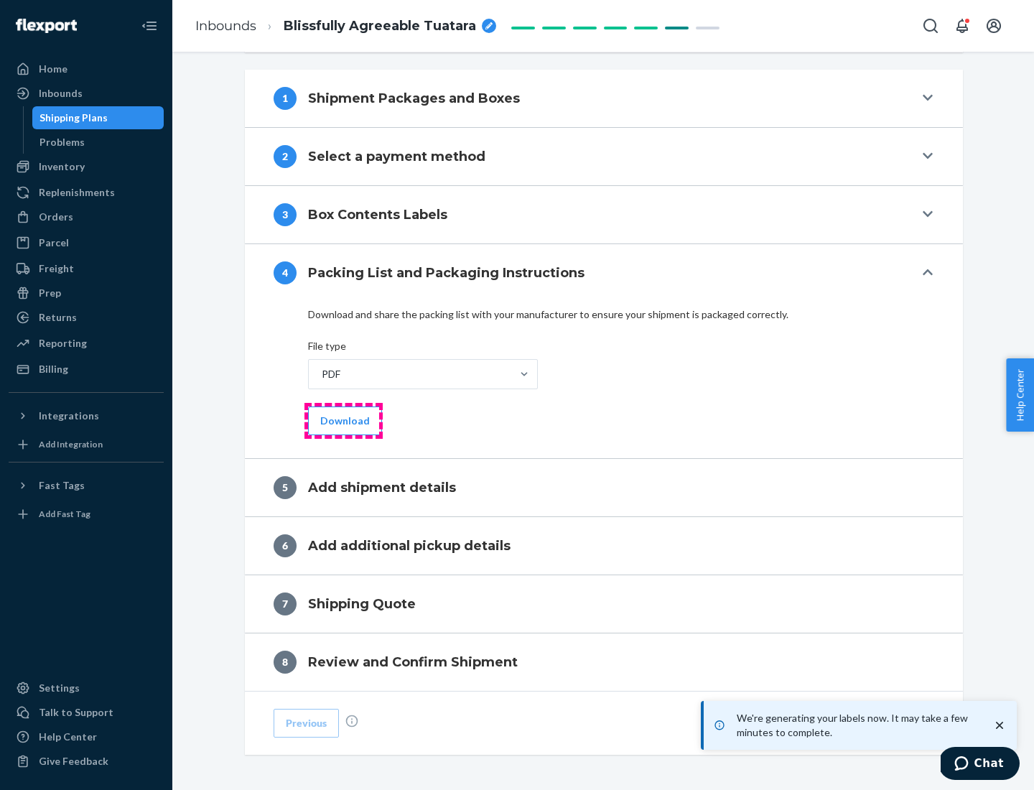
click at [343, 420] on button "Download" at bounding box center [345, 420] width 74 height 29
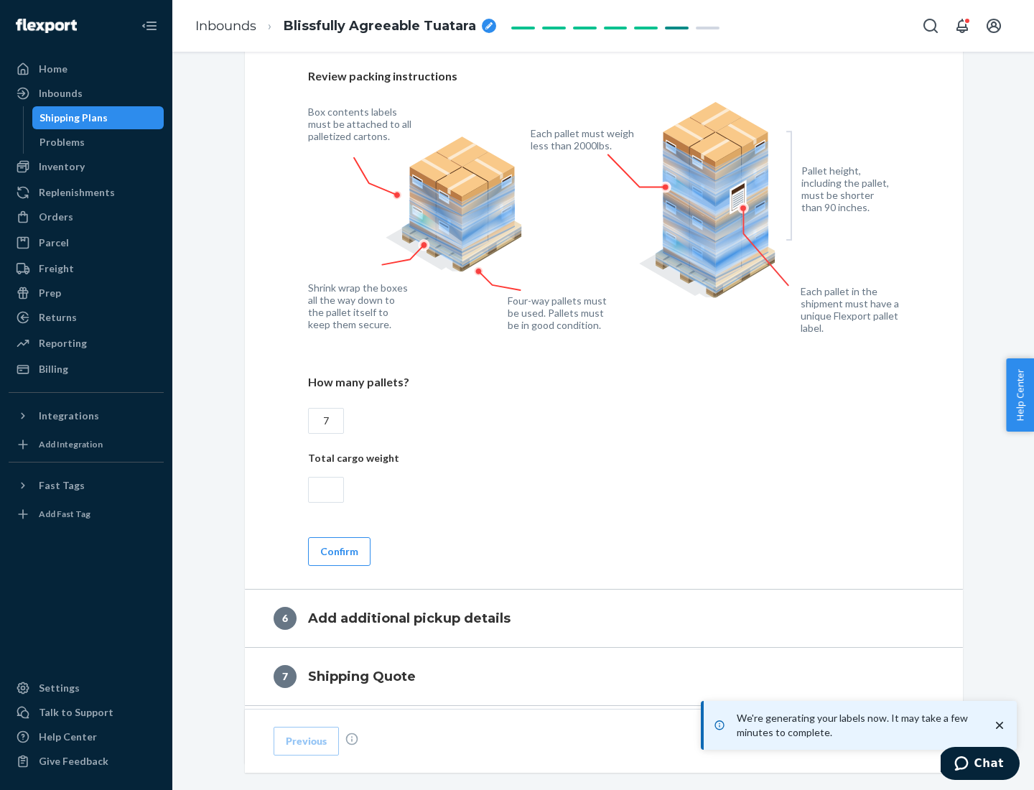
scroll to position [990, 0]
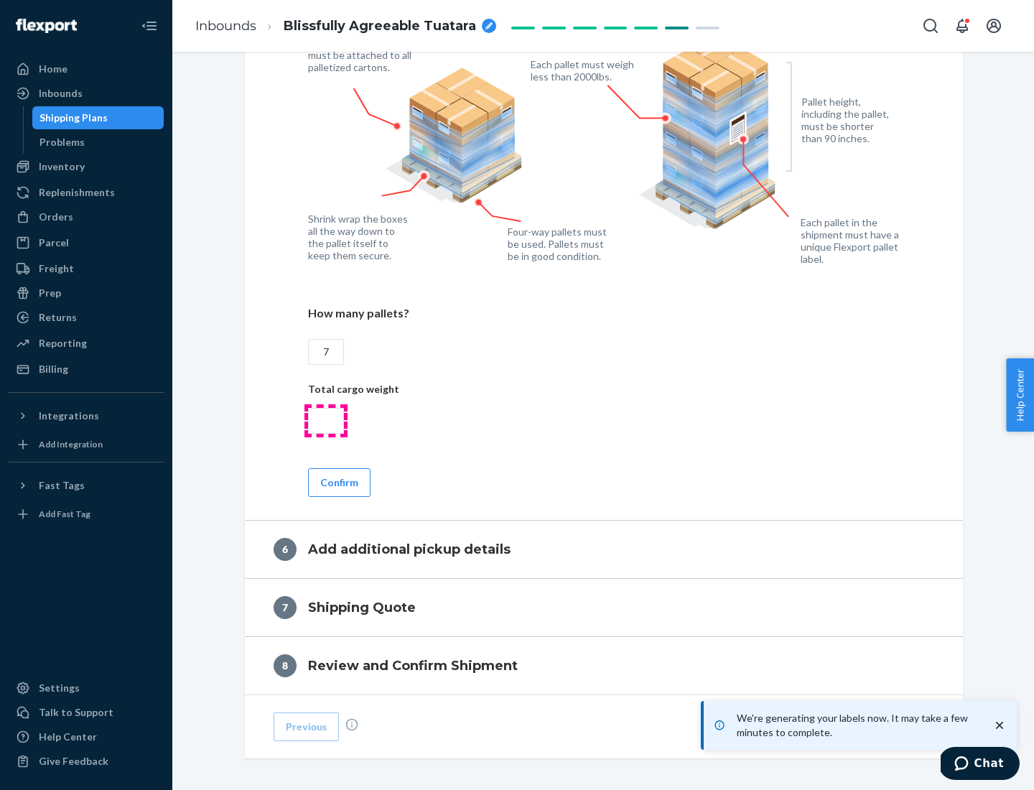
type input "7"
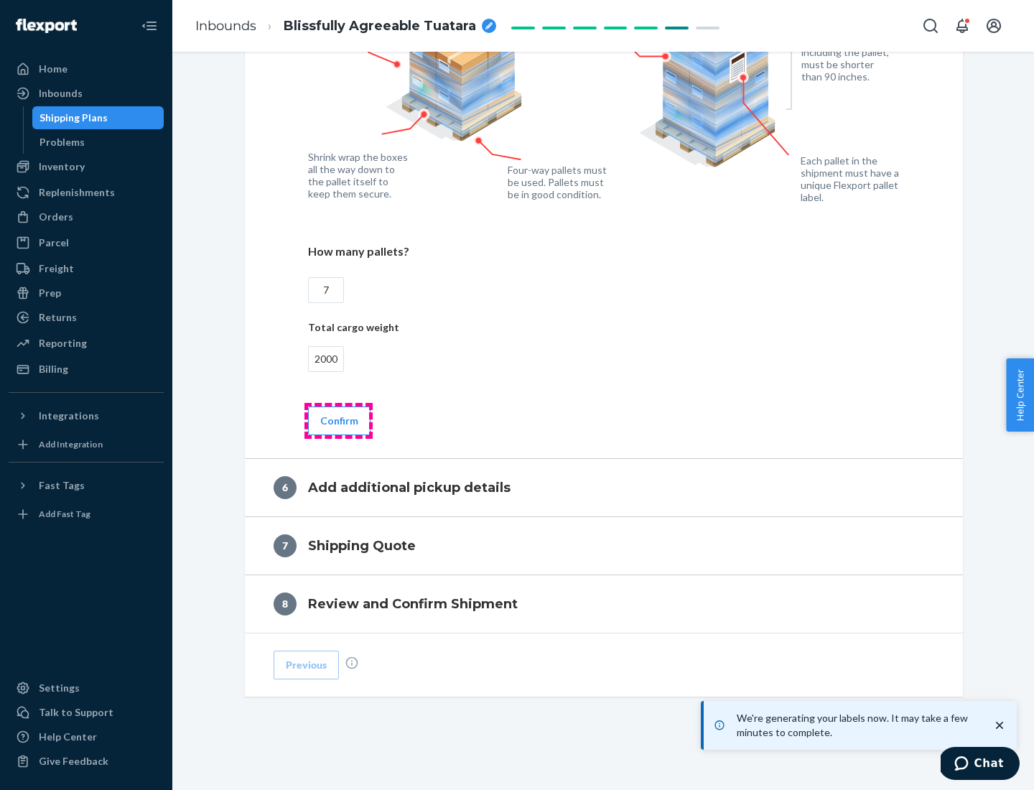
type input "2000"
click at [338, 420] on button "Confirm" at bounding box center [339, 420] width 62 height 29
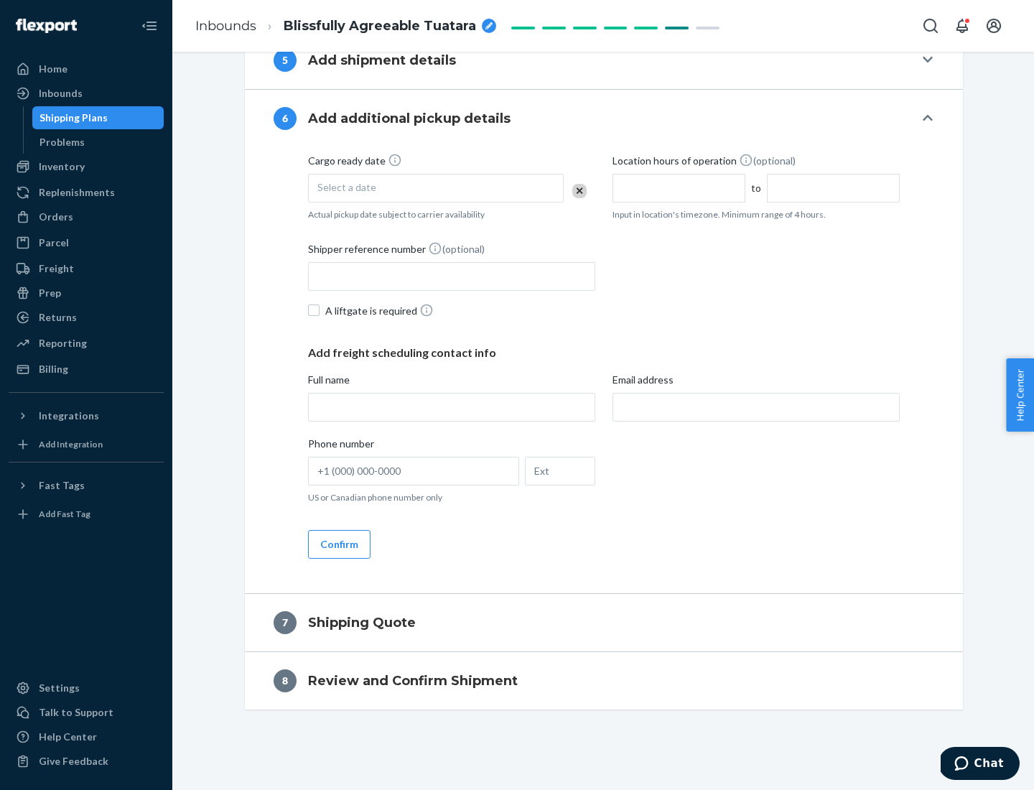
scroll to position [549, 0]
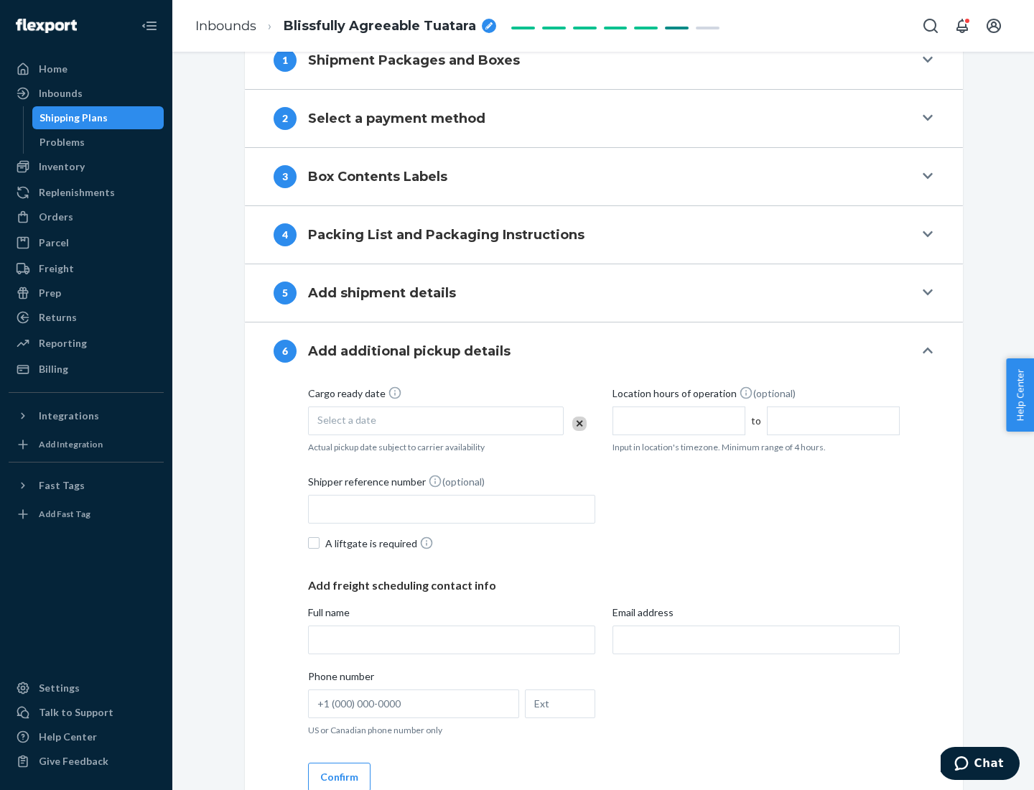
click at [436, 420] on div "Select a date" at bounding box center [436, 420] width 256 height 29
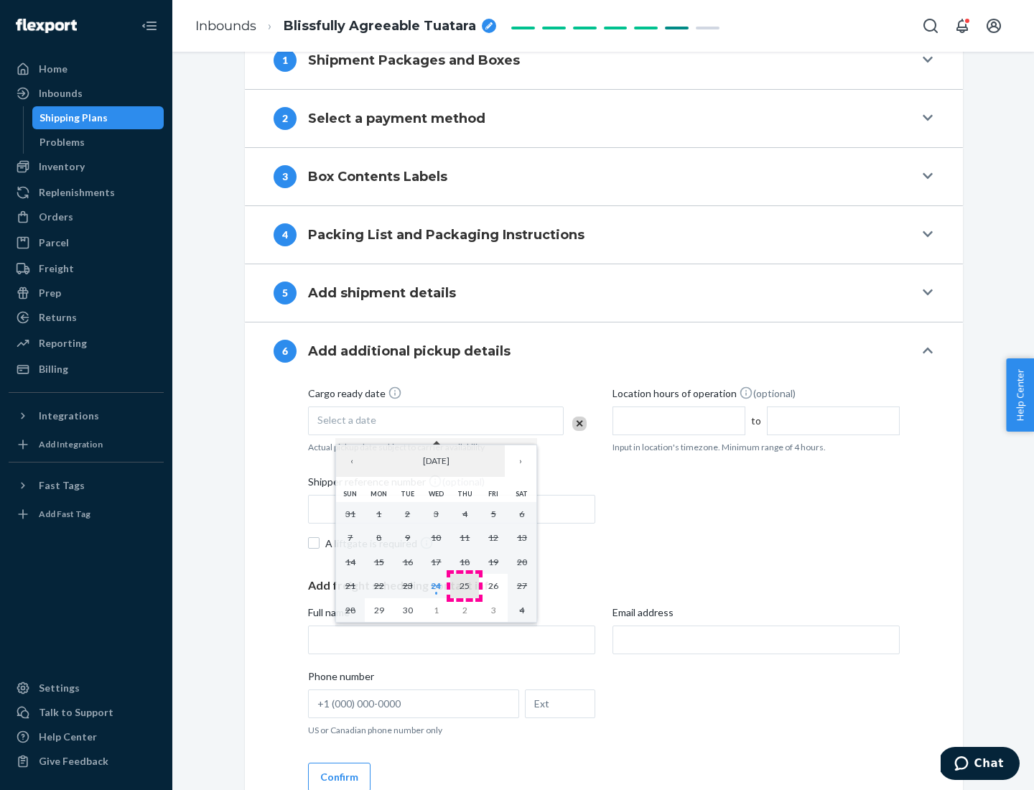
click at [464, 585] on abbr "25" at bounding box center [464, 585] width 10 height 11
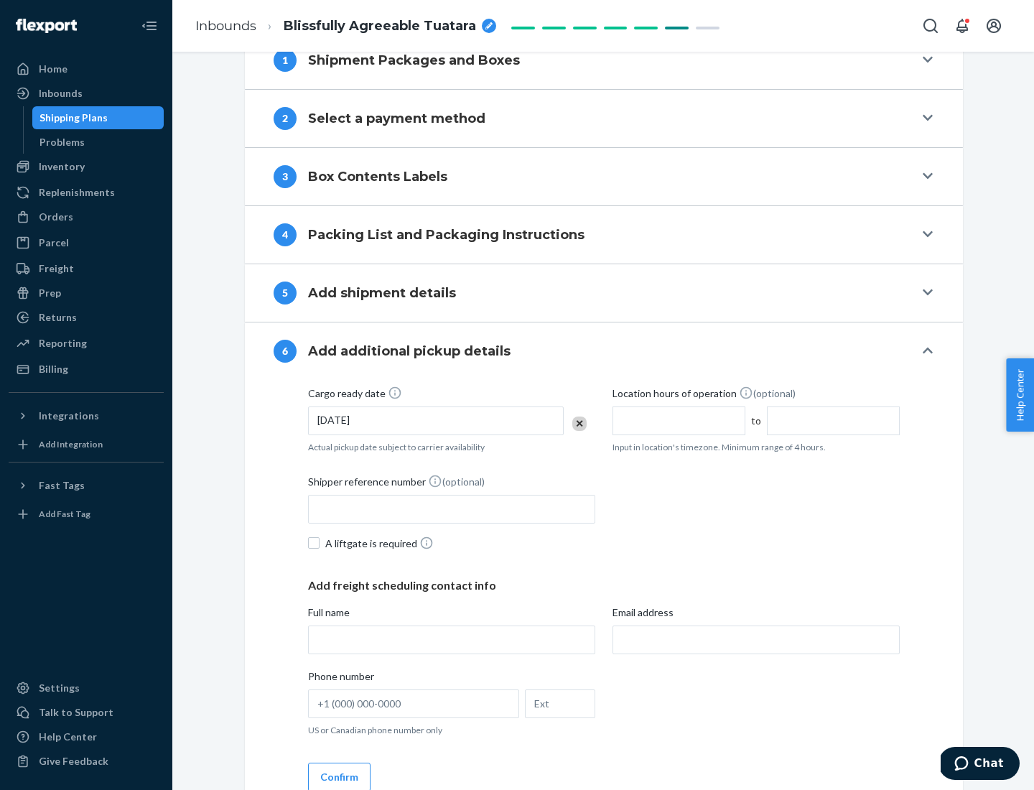
scroll to position [768, 0]
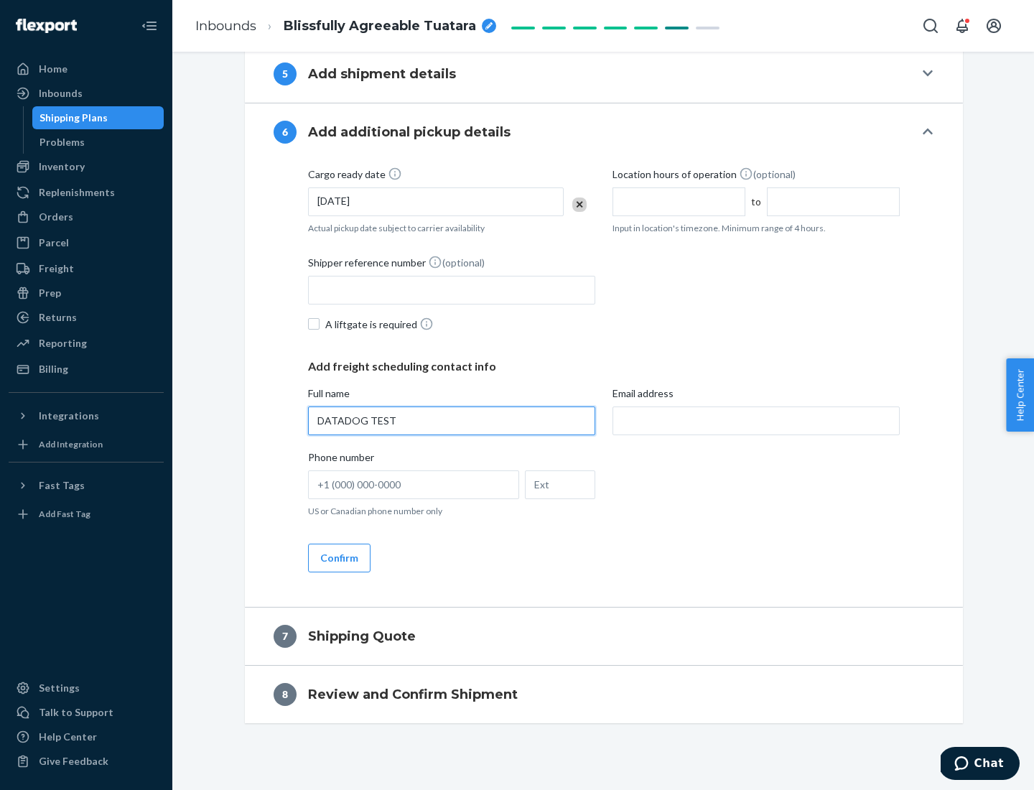
type input "DATADOG TEST"
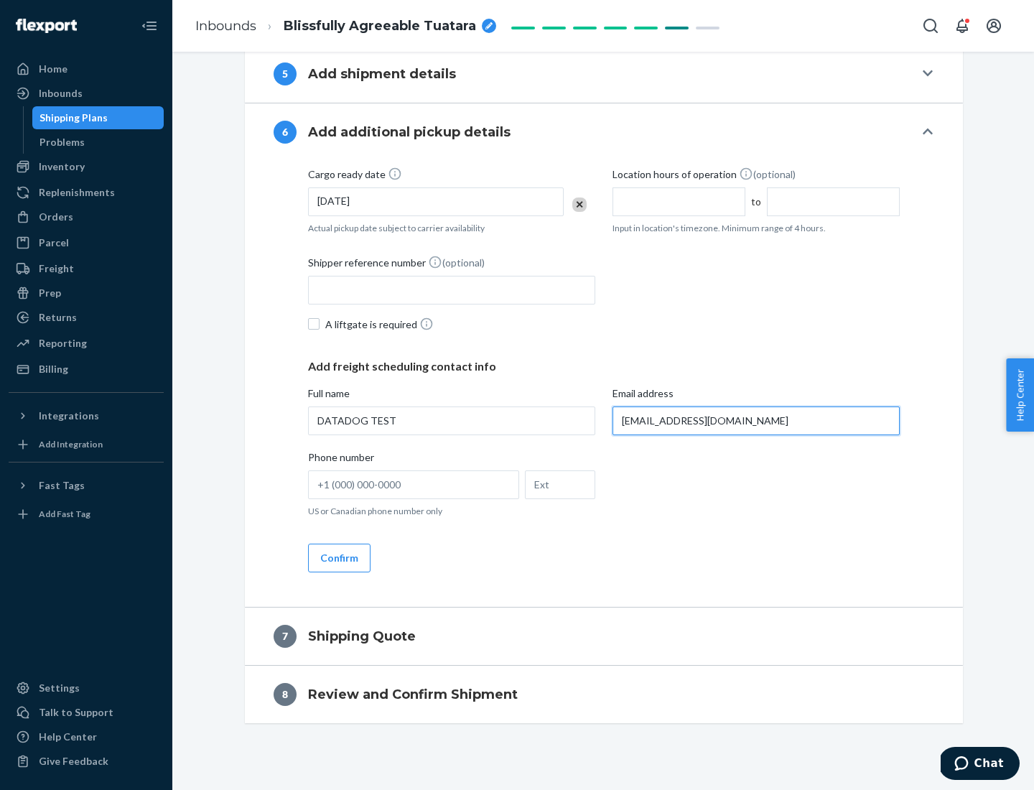
scroll to position [782, 0]
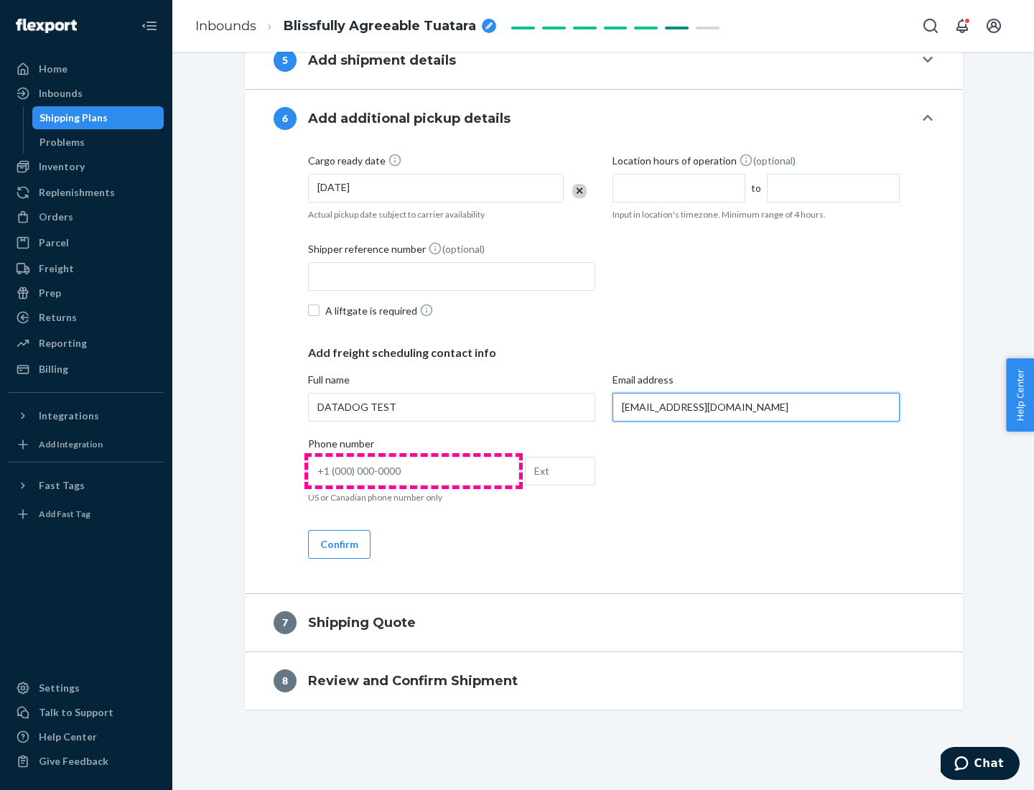
type input "[EMAIL_ADDRESS][DOMAIN_NAME]"
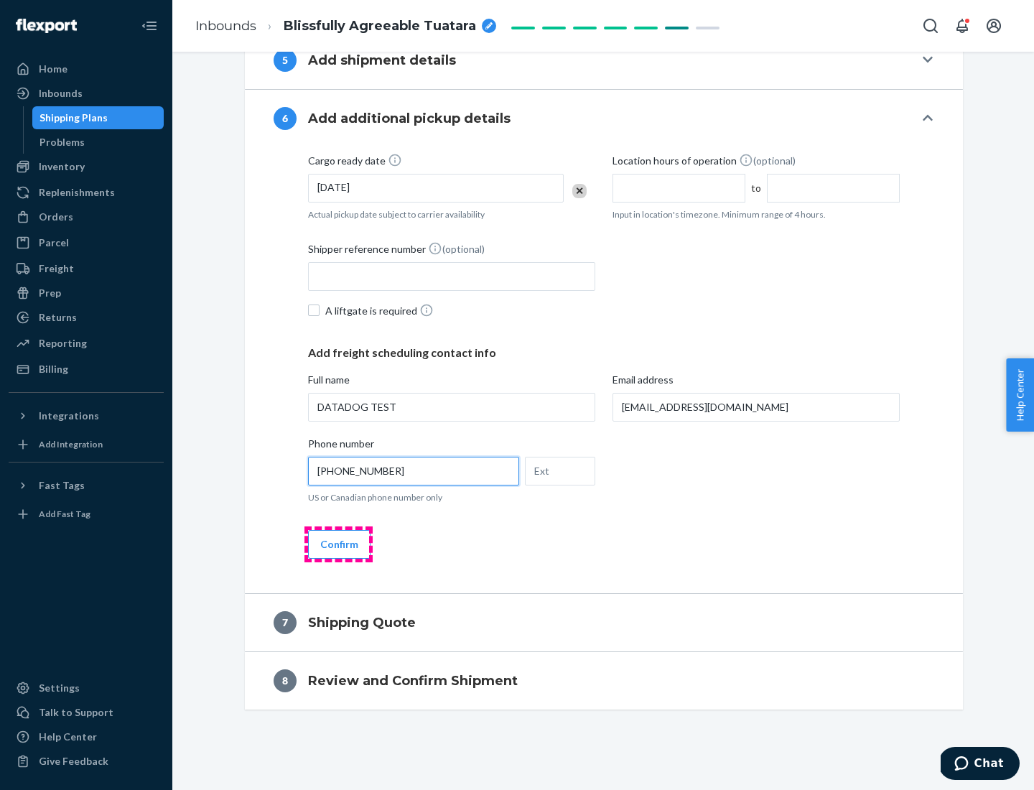
type input "[PHONE_NUMBER]"
click at [338, 543] on button "Confirm" at bounding box center [339, 544] width 62 height 29
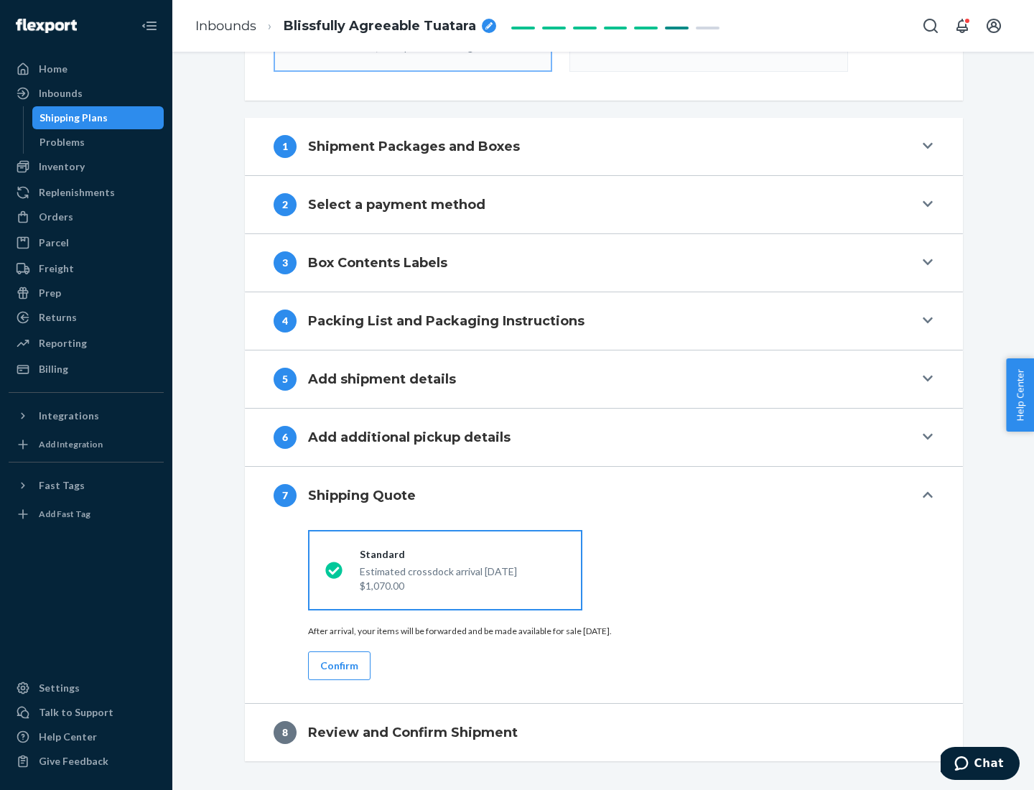
scroll to position [515, 0]
